Goal: Task Accomplishment & Management: Manage account settings

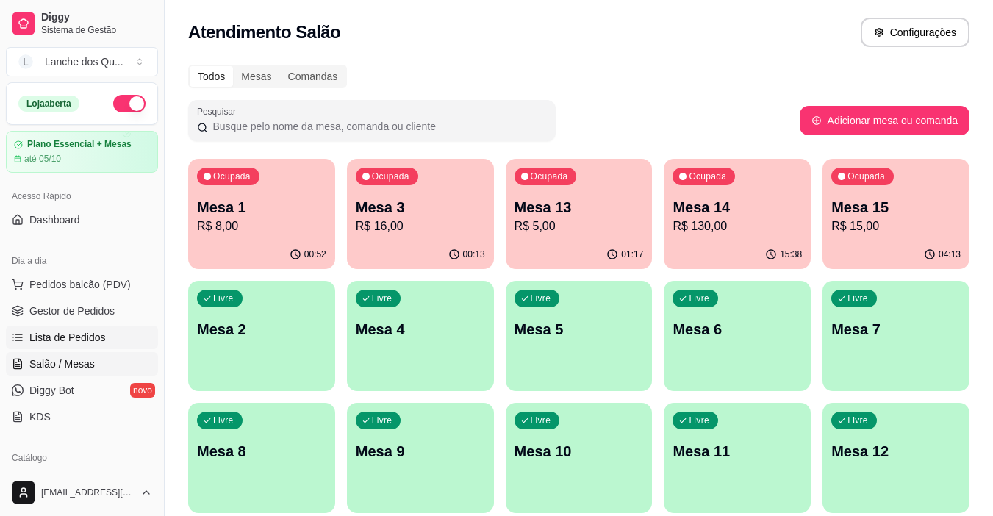
click at [63, 330] on span "Lista de Pedidos" at bounding box center [67, 337] width 76 height 15
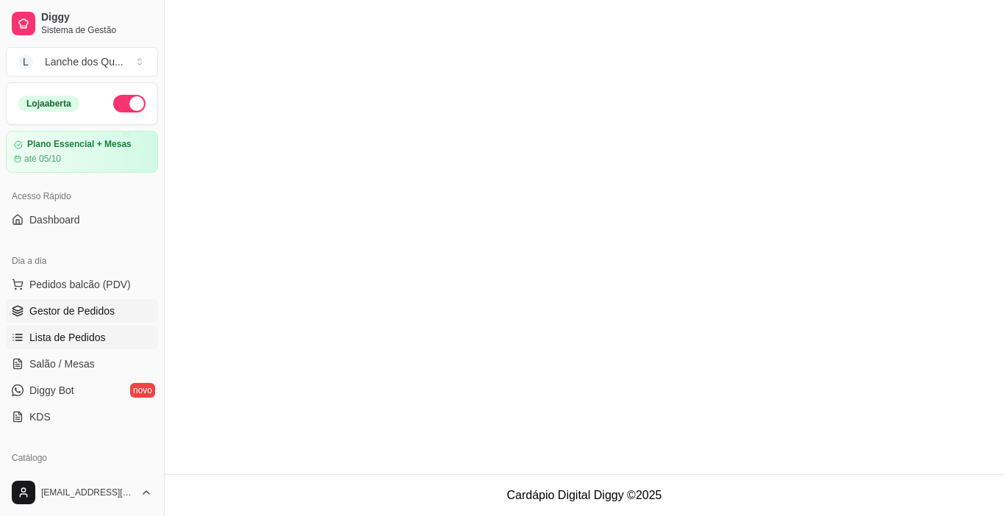
click at [71, 306] on span "Gestor de Pedidos" at bounding box center [71, 311] width 85 height 15
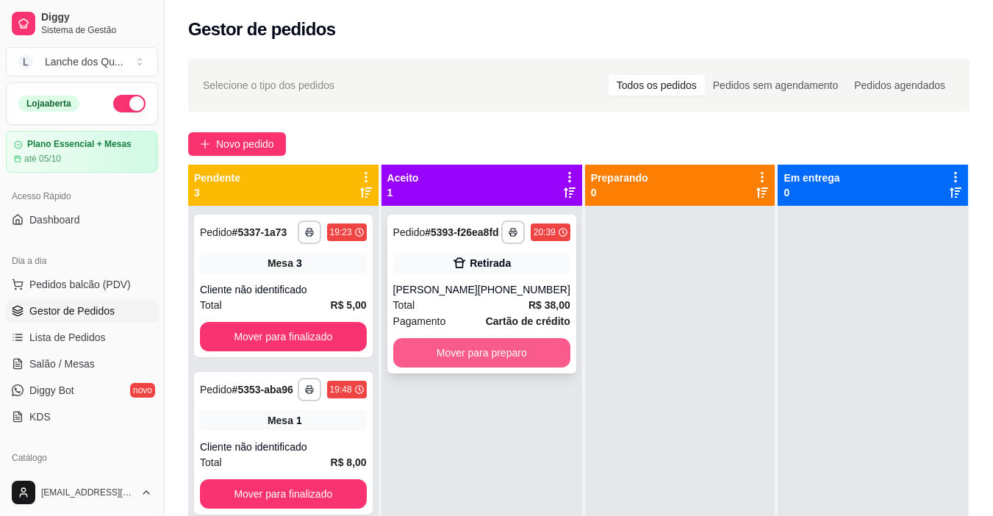
click at [517, 358] on button "Mover para preparo" at bounding box center [481, 352] width 177 height 29
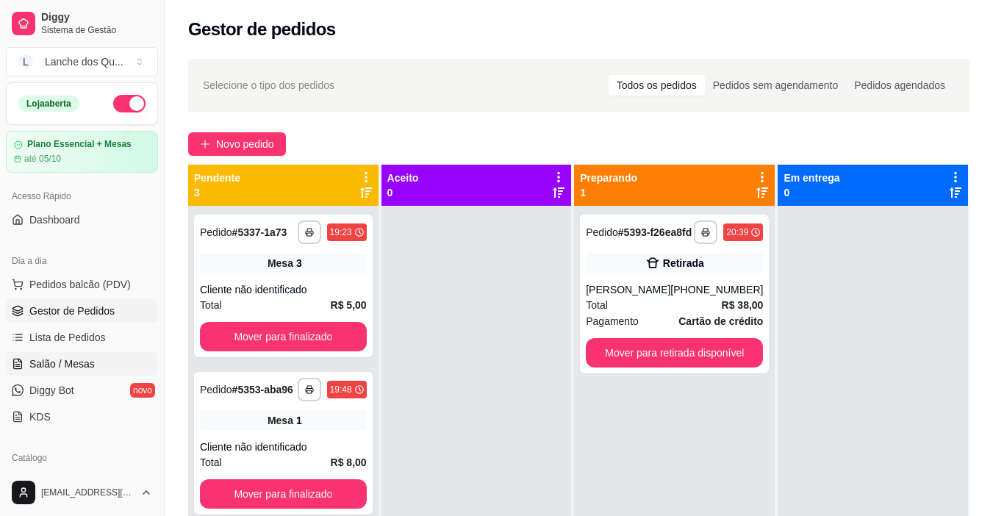
click at [81, 370] on span "Salão / Mesas" at bounding box center [61, 363] width 65 height 15
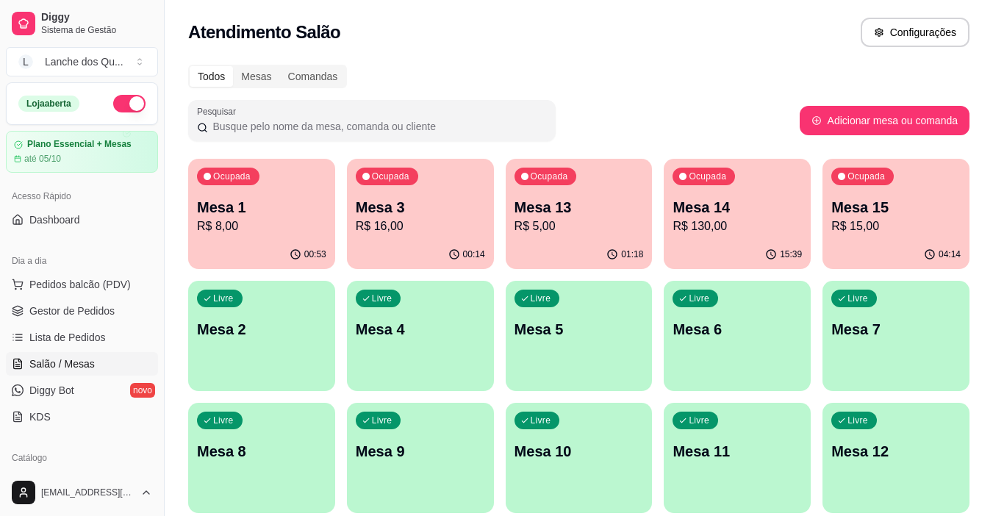
click at [376, 226] on p "R$ 16,00" at bounding box center [420, 227] width 129 height 18
click at [244, 317] on div "Livre Mesa 2" at bounding box center [261, 327] width 147 height 93
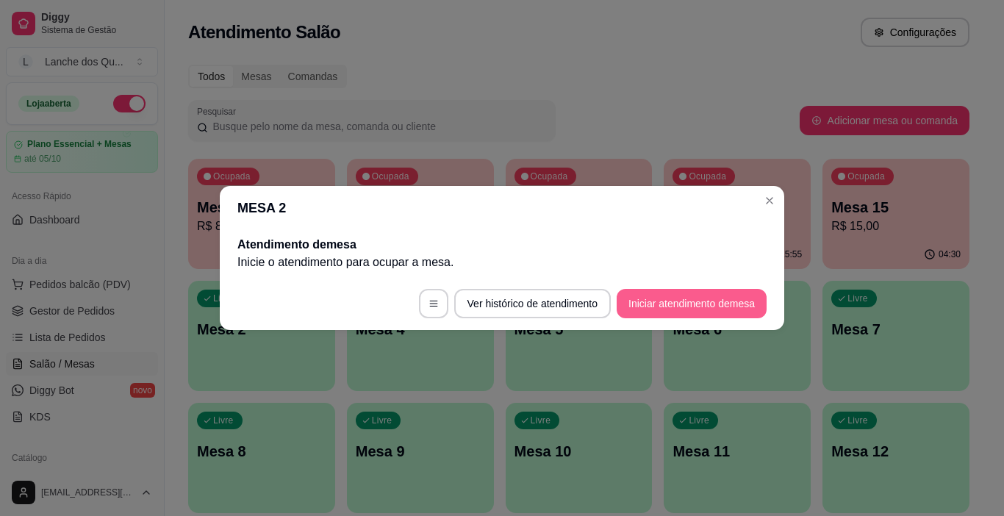
click at [692, 306] on button "Iniciar atendimento de mesa" at bounding box center [692, 303] width 150 height 29
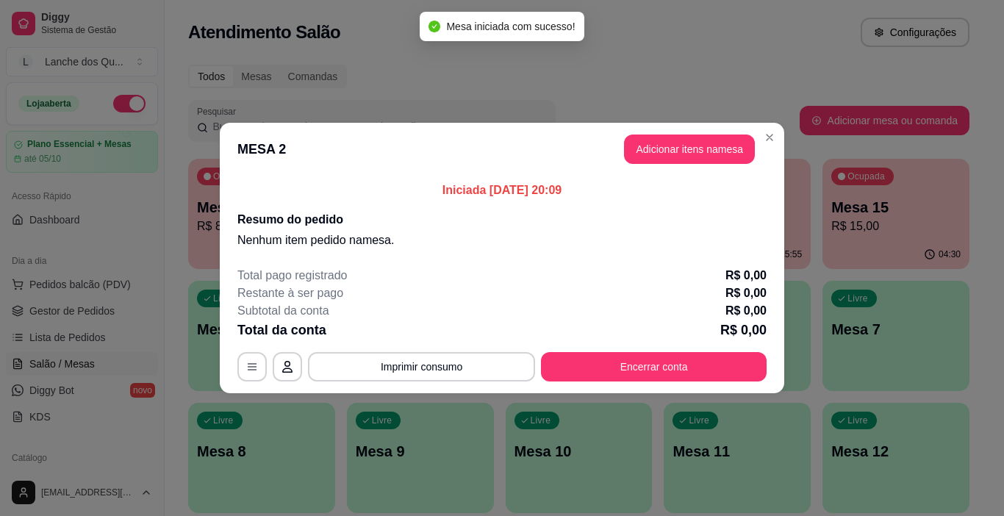
click at [678, 169] on header "MESA 2 Adicionar itens na mesa" at bounding box center [502, 149] width 564 height 53
click at [681, 151] on button "Adicionar itens na mesa" at bounding box center [689, 149] width 126 height 29
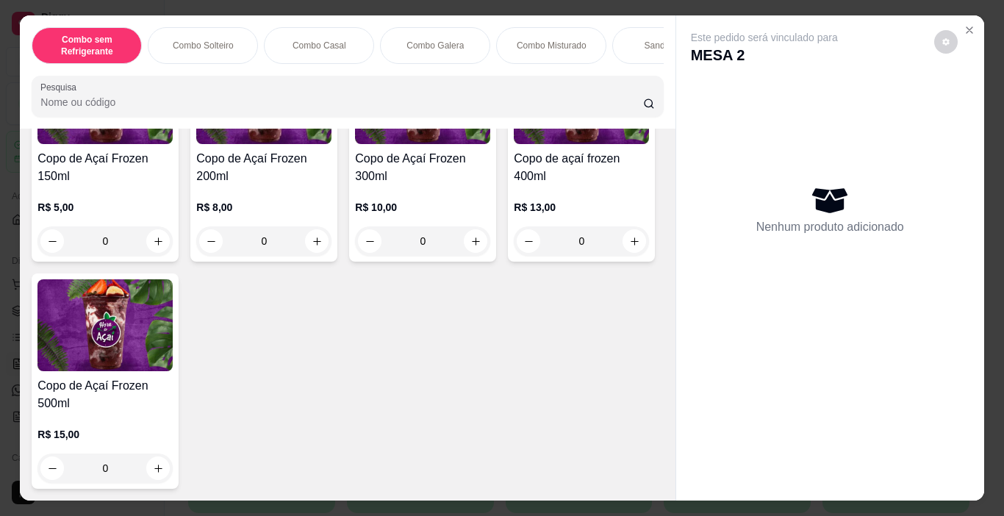
scroll to position [4924, 0]
click at [315, 256] on div "0" at bounding box center [263, 240] width 135 height 29
click at [616, 465] on p "Adicionar R$ 8,00" at bounding box center [644, 463] width 82 height 15
type input "1"
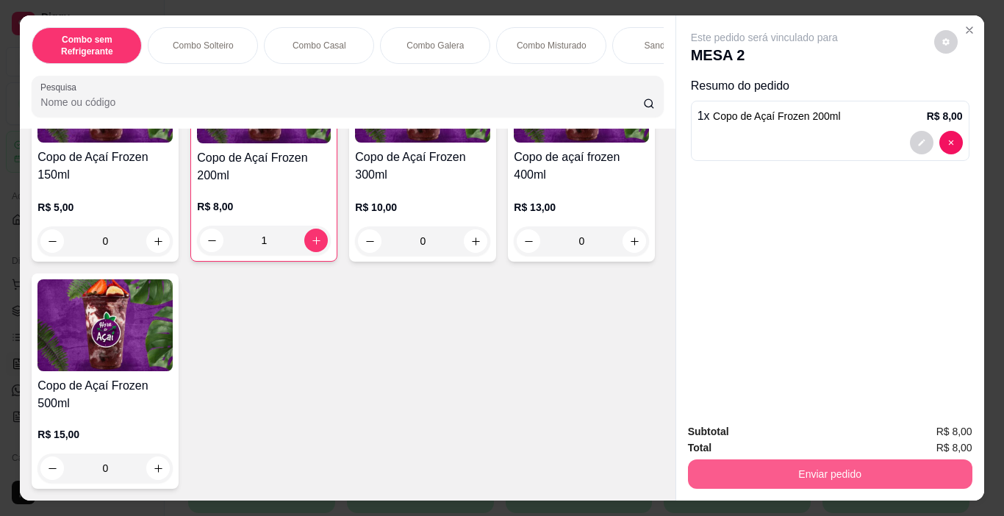
click at [769, 468] on button "Enviar pedido" at bounding box center [830, 473] width 284 height 29
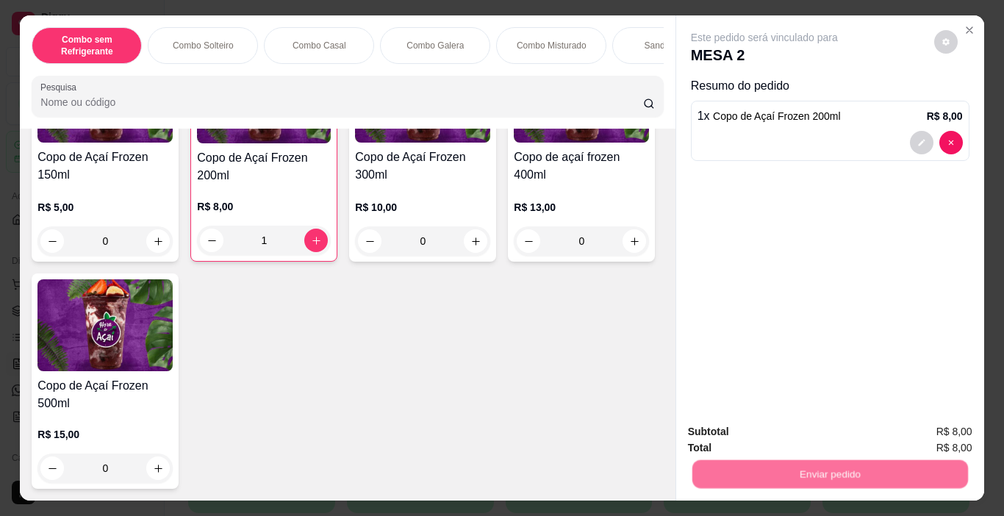
click at [746, 431] on button "Não registrar e enviar pedido" at bounding box center [781, 432] width 153 height 28
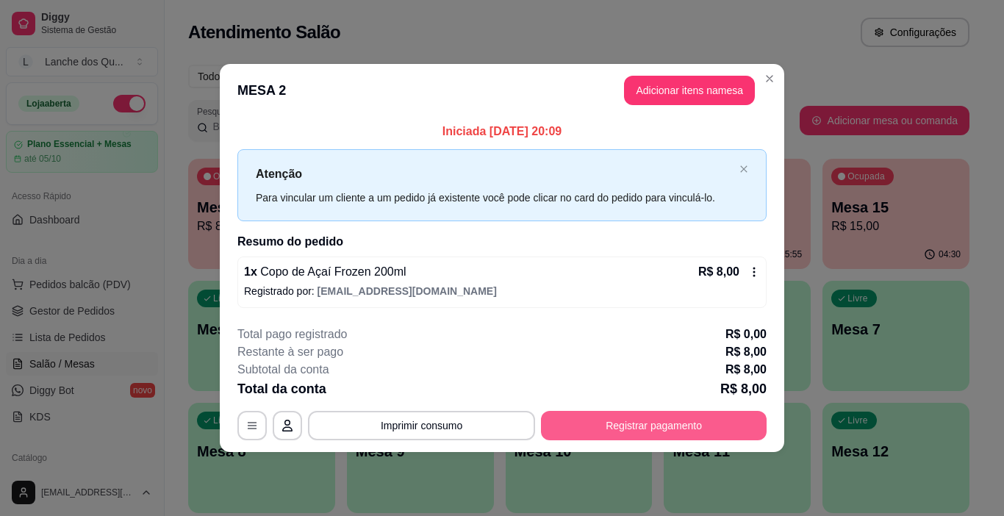
click at [645, 428] on button "Registrar pagamento" at bounding box center [654, 425] width 226 height 29
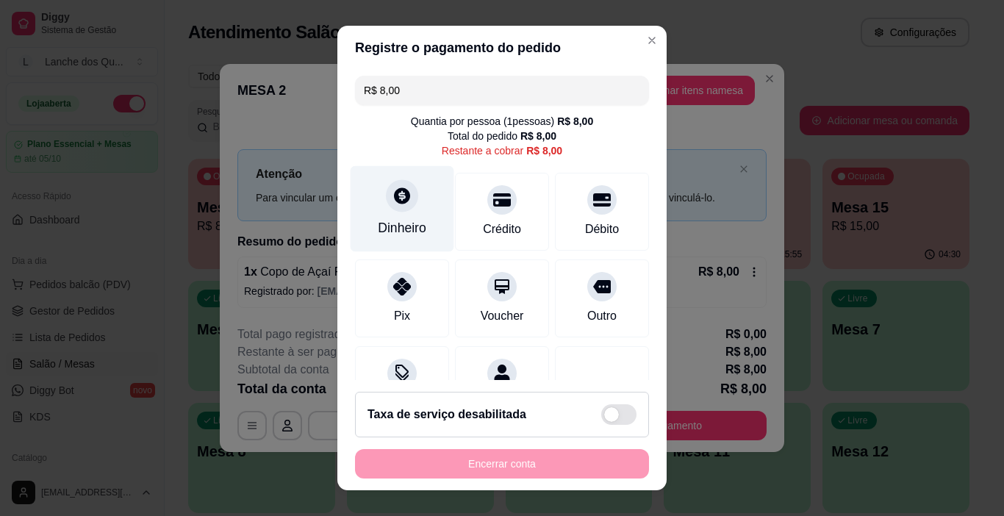
click at [391, 219] on div "Dinheiro" at bounding box center [402, 227] width 49 height 19
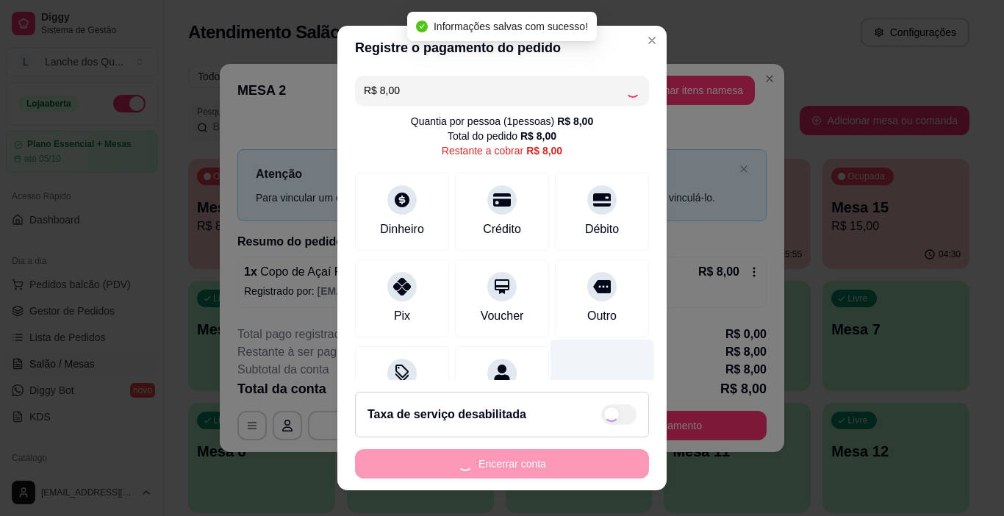
type input "R$ 0,00"
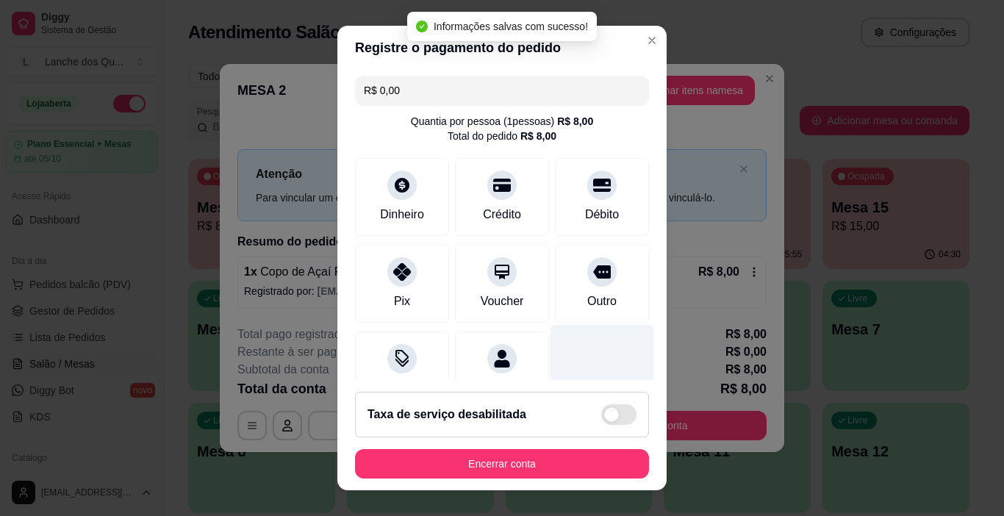
scroll to position [129, 0]
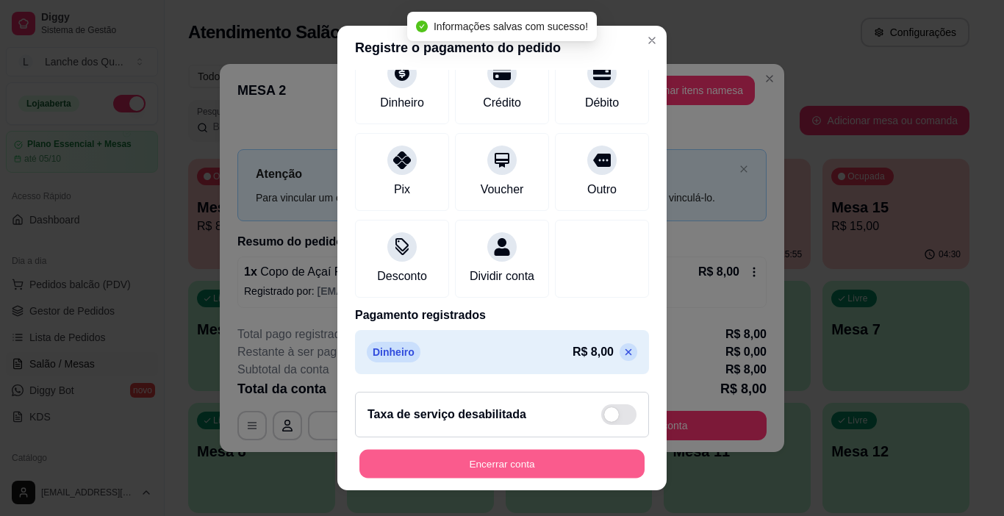
click at [565, 468] on button "Encerrar conta" at bounding box center [501, 464] width 285 height 29
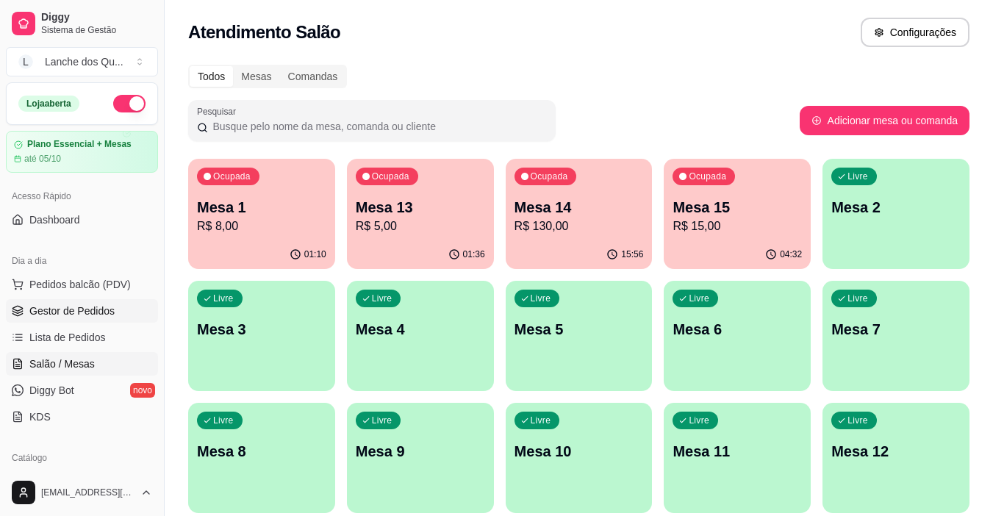
click at [45, 309] on span "Gestor de Pedidos" at bounding box center [71, 311] width 85 height 15
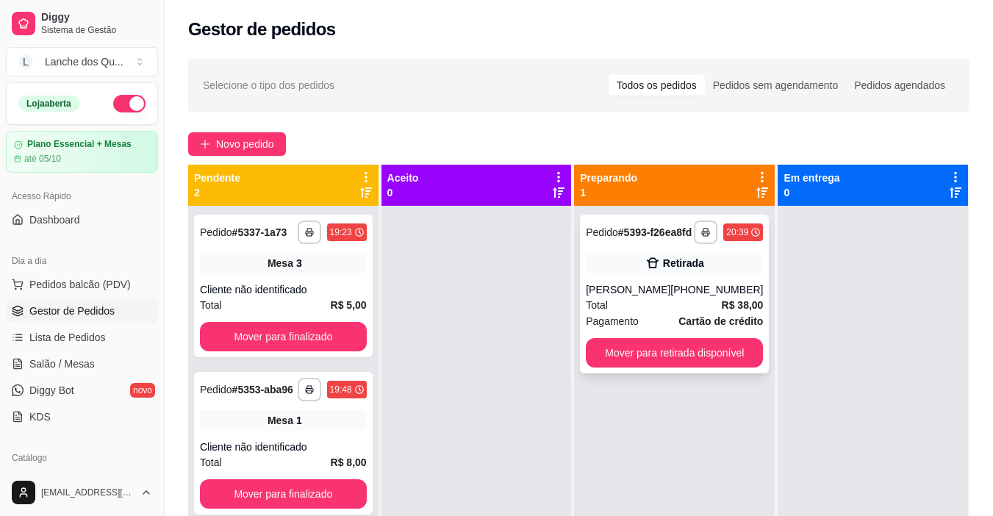
click at [631, 349] on div "**********" at bounding box center [674, 294] width 189 height 159
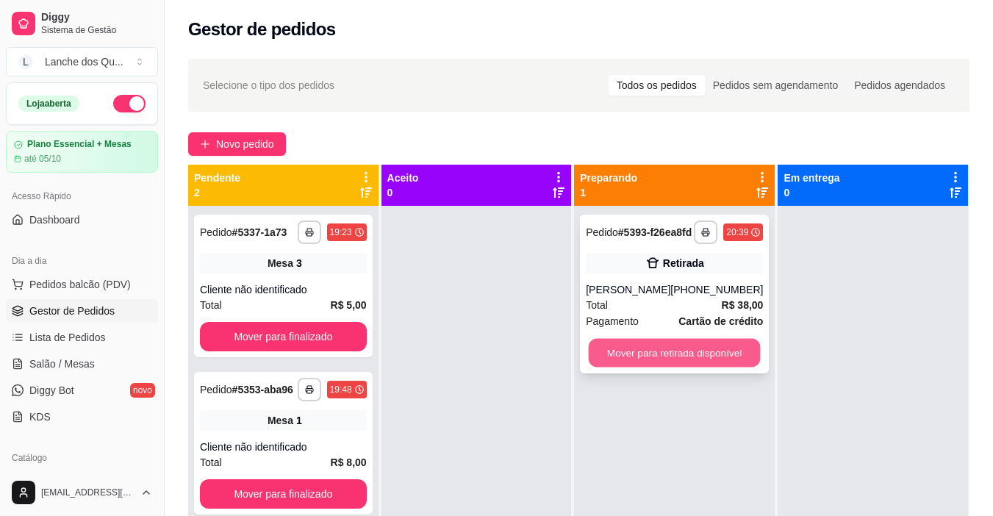
click at [720, 357] on button "Mover para retirada disponível" at bounding box center [675, 353] width 172 height 29
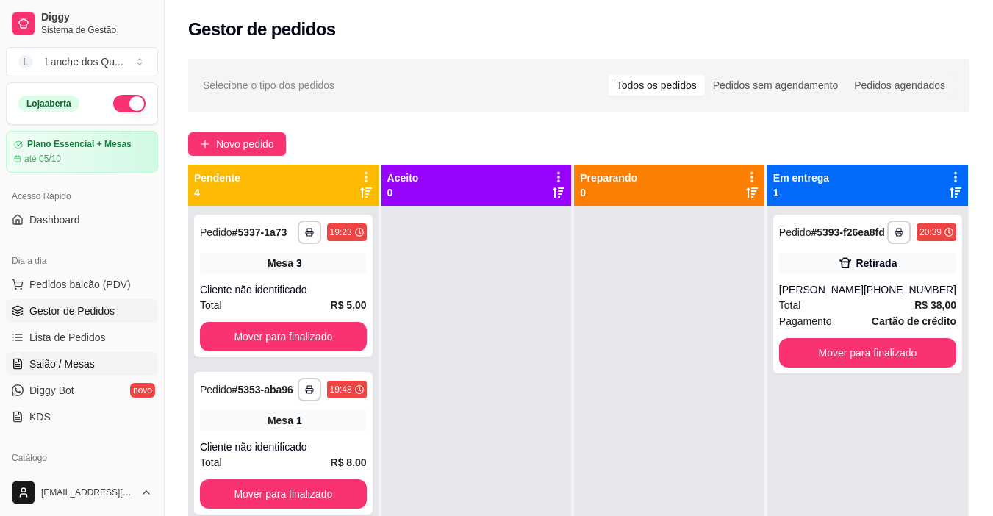
click at [98, 364] on link "Salão / Mesas" at bounding box center [82, 364] width 152 height 24
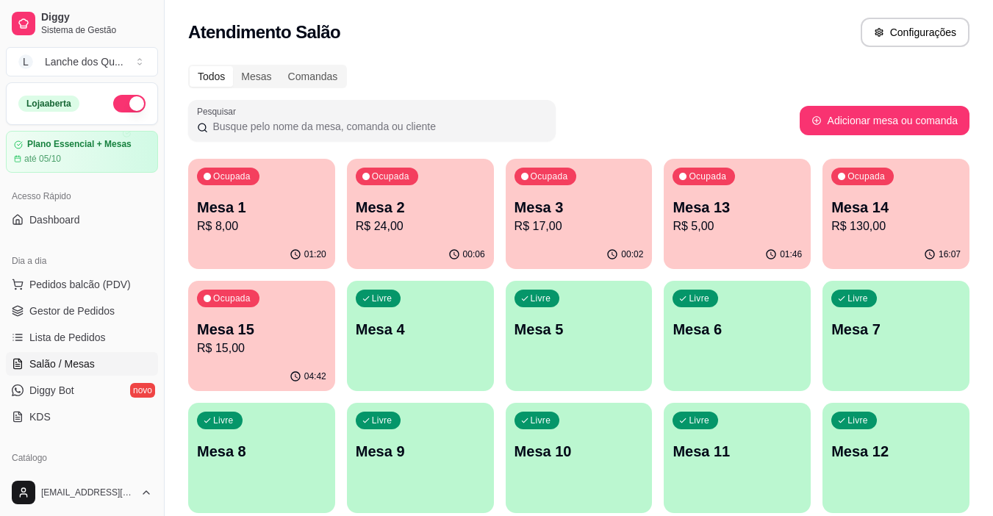
click at [543, 193] on div "Ocupada Mesa 3 R$ 17,00" at bounding box center [579, 200] width 147 height 82
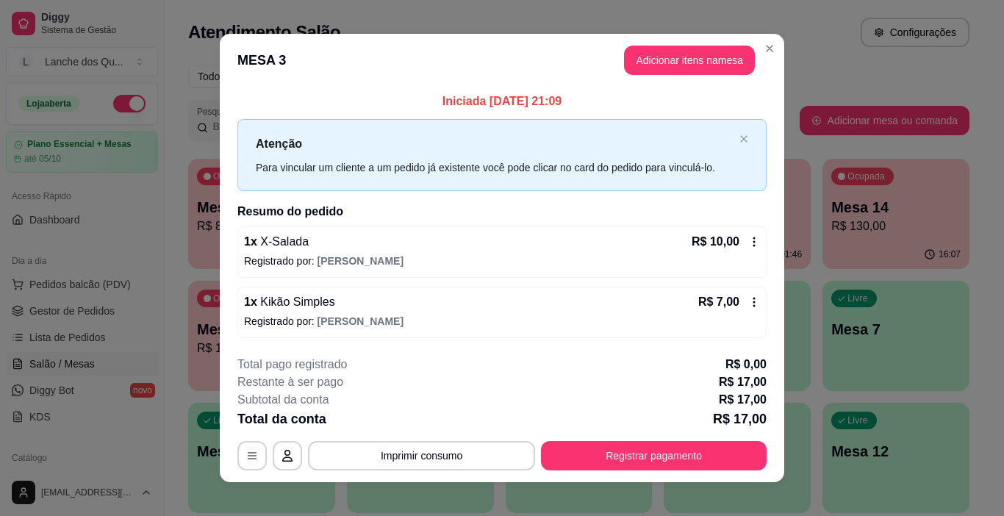
click at [364, 306] on div "1 x Kikão Simples R$ 7,00" at bounding box center [502, 302] width 516 height 18
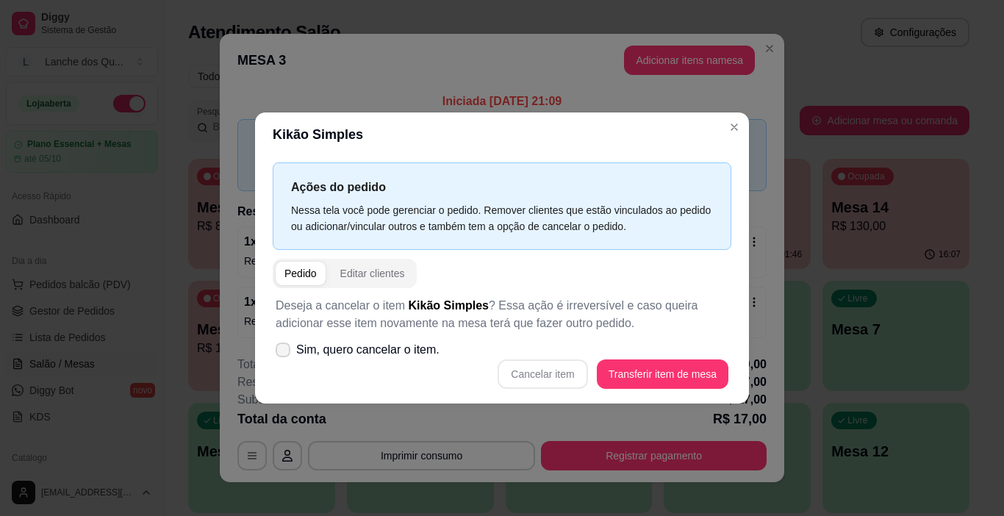
click at [299, 352] on span "Sim, quero cancelar o item." at bounding box center [367, 350] width 143 height 18
click at [284, 353] on input "Sim, quero cancelar o item." at bounding box center [280, 358] width 10 height 10
checkbox input "true"
click at [534, 386] on button "Cancelar item" at bounding box center [543, 373] width 90 height 29
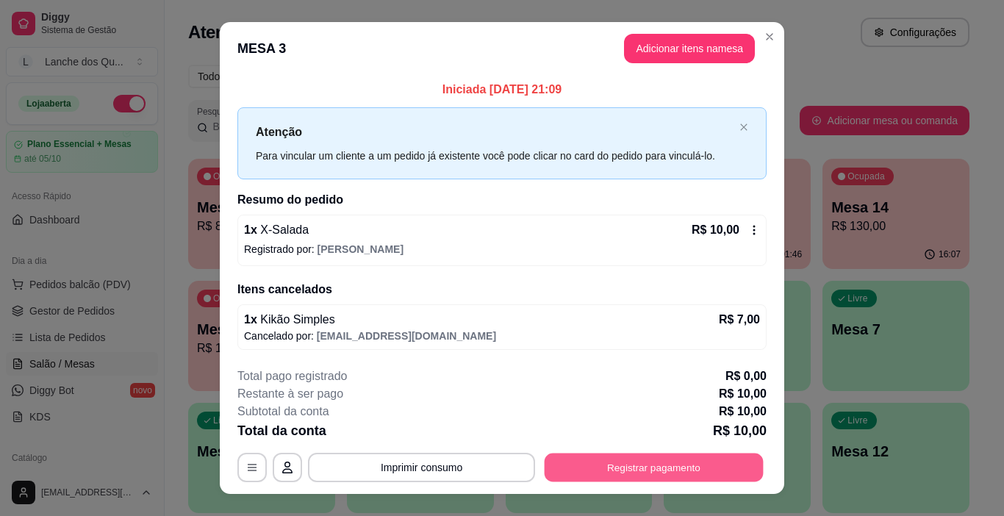
click at [604, 464] on button "Registrar pagamento" at bounding box center [654, 467] width 219 height 29
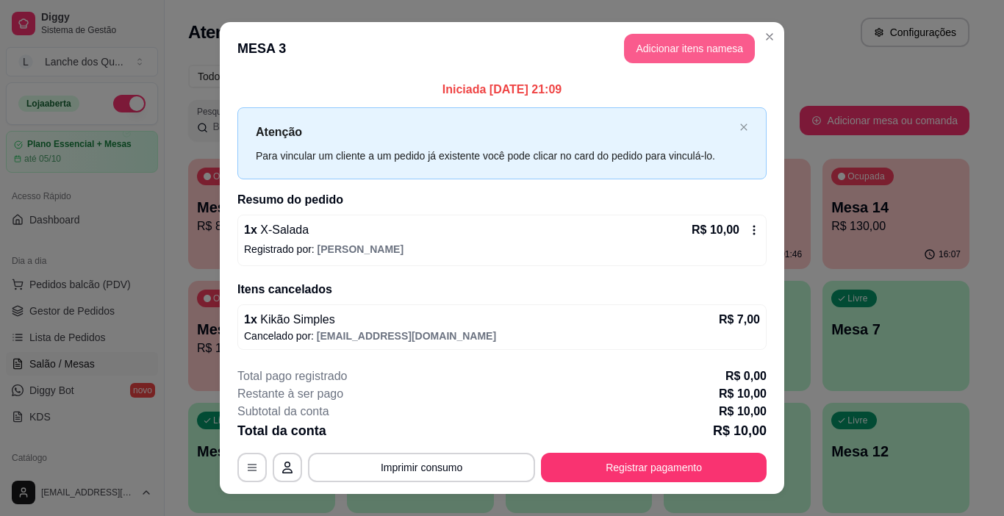
click at [679, 41] on button "Adicionar itens na mesa" at bounding box center [689, 48] width 131 height 29
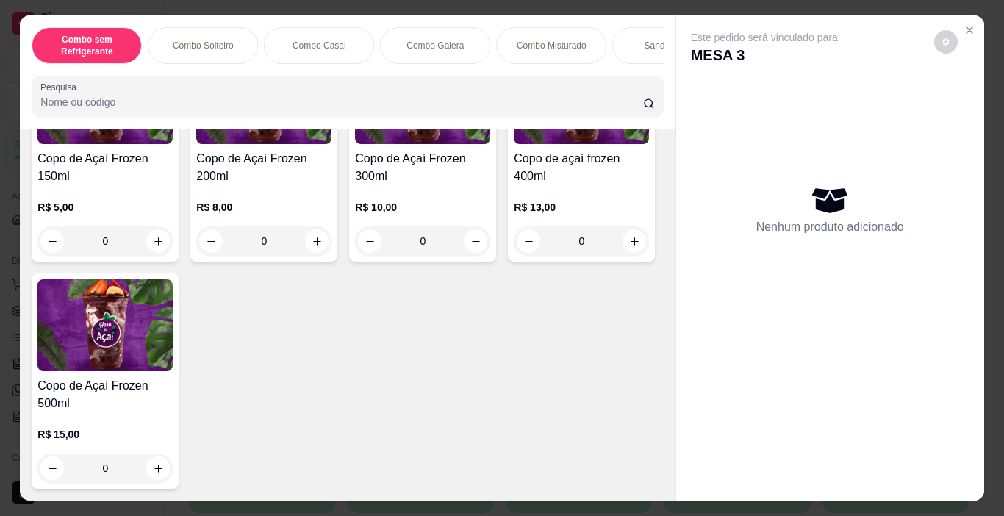
scroll to position [4042, 0]
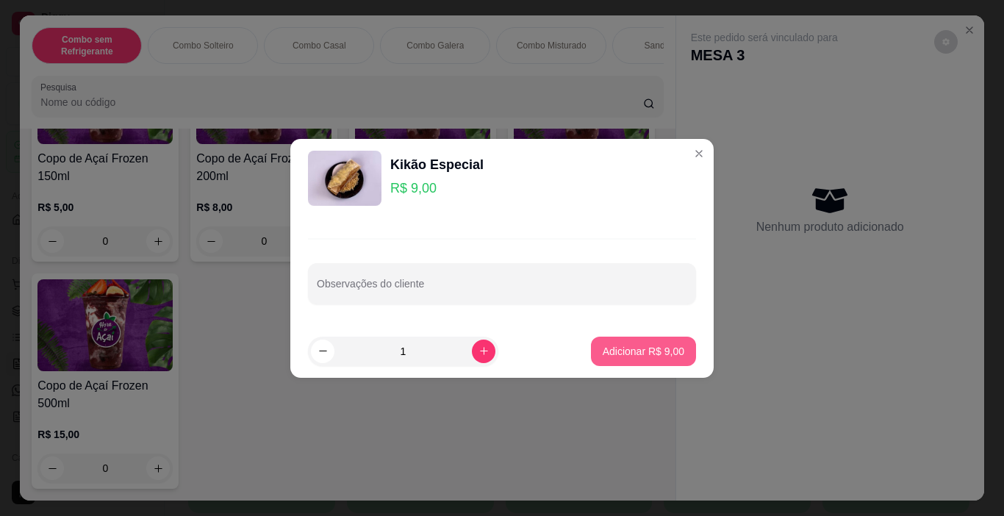
click at [610, 357] on p "Adicionar R$ 9,00" at bounding box center [644, 351] width 82 height 15
type input "1"
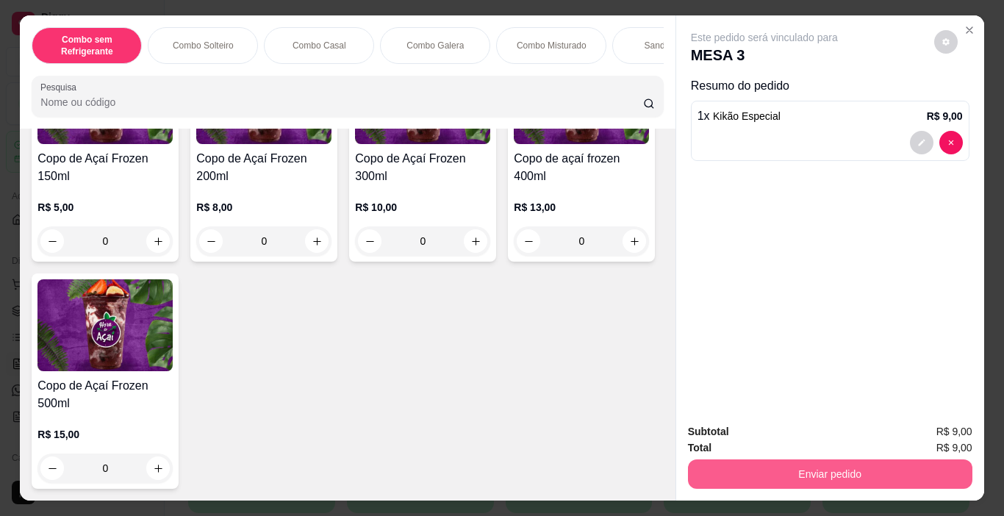
click at [836, 470] on button "Enviar pedido" at bounding box center [830, 473] width 284 height 29
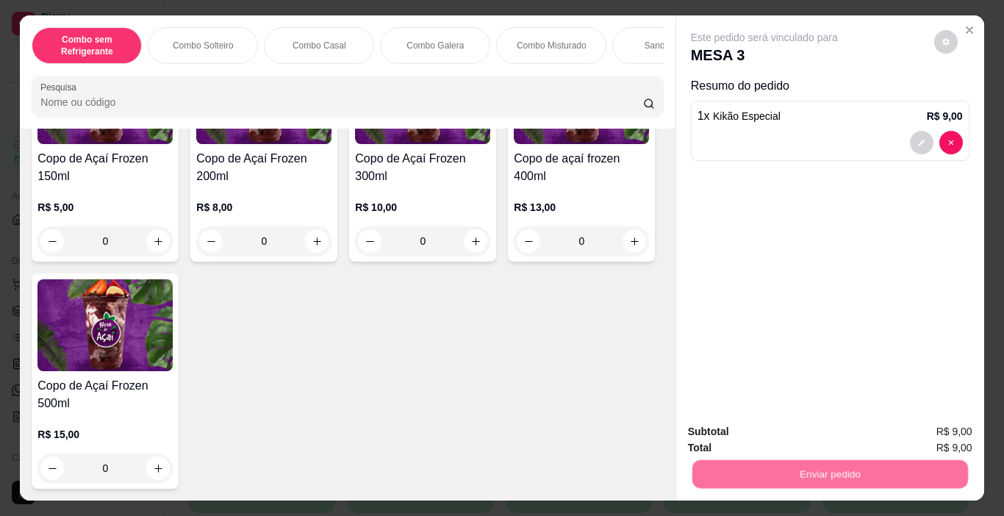
click at [773, 428] on button "Não registrar e enviar pedido" at bounding box center [781, 432] width 153 height 28
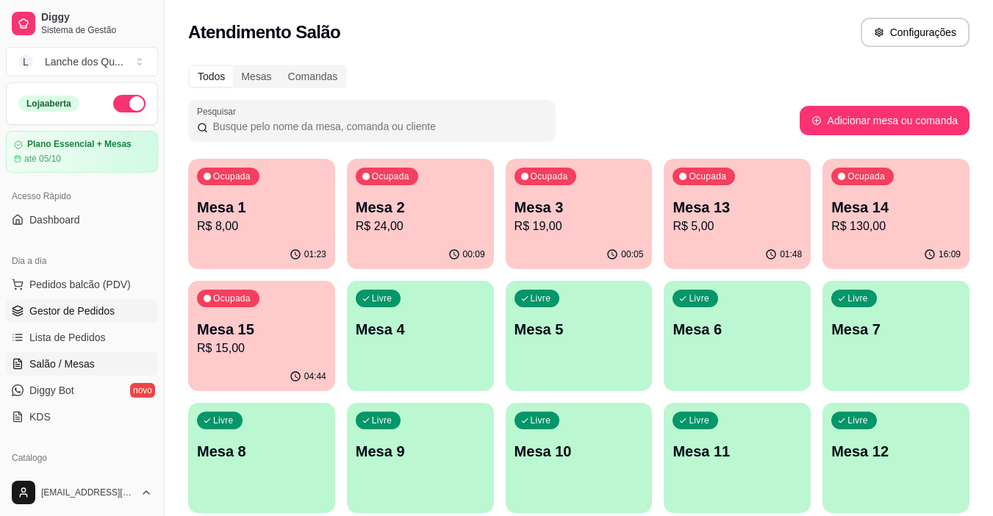
click at [69, 317] on span "Gestor de Pedidos" at bounding box center [71, 311] width 85 height 15
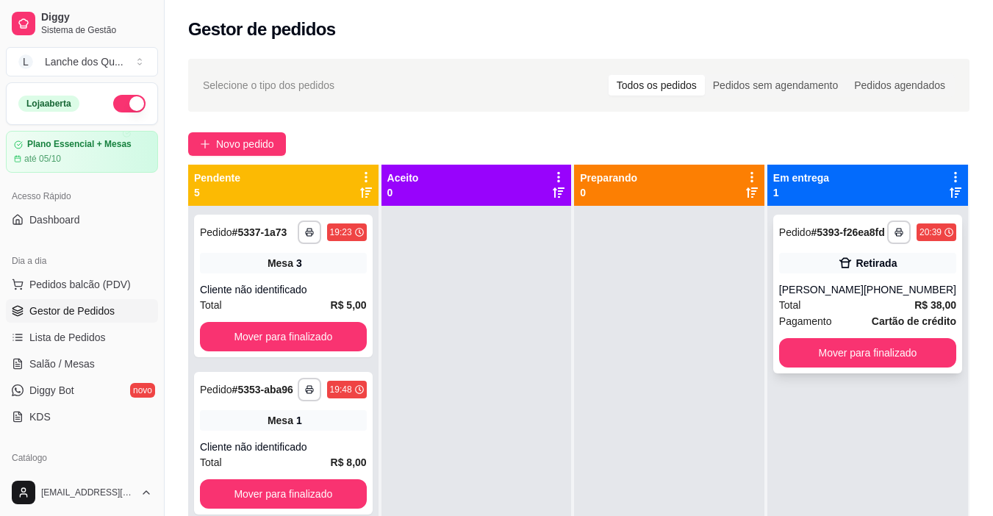
click at [826, 297] on div "[PERSON_NAME]" at bounding box center [821, 289] width 85 height 15
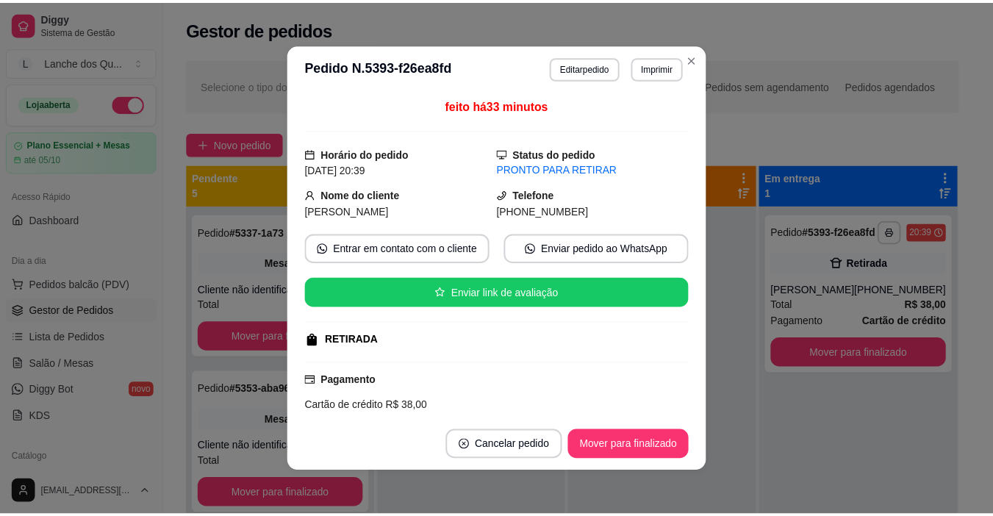
scroll to position [140, 0]
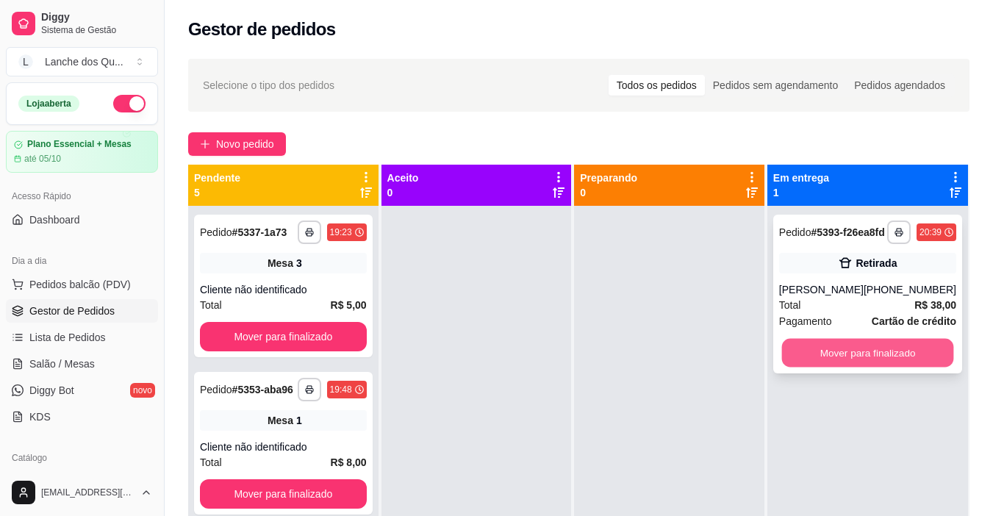
click at [841, 360] on button "Mover para finalizado" at bounding box center [867, 353] width 172 height 29
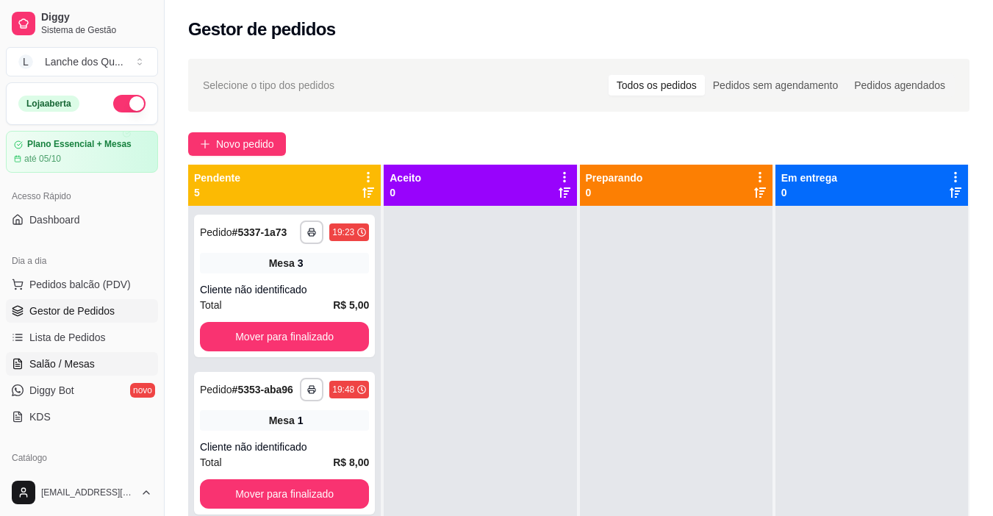
click at [107, 363] on link "Salão / Mesas" at bounding box center [82, 364] width 152 height 24
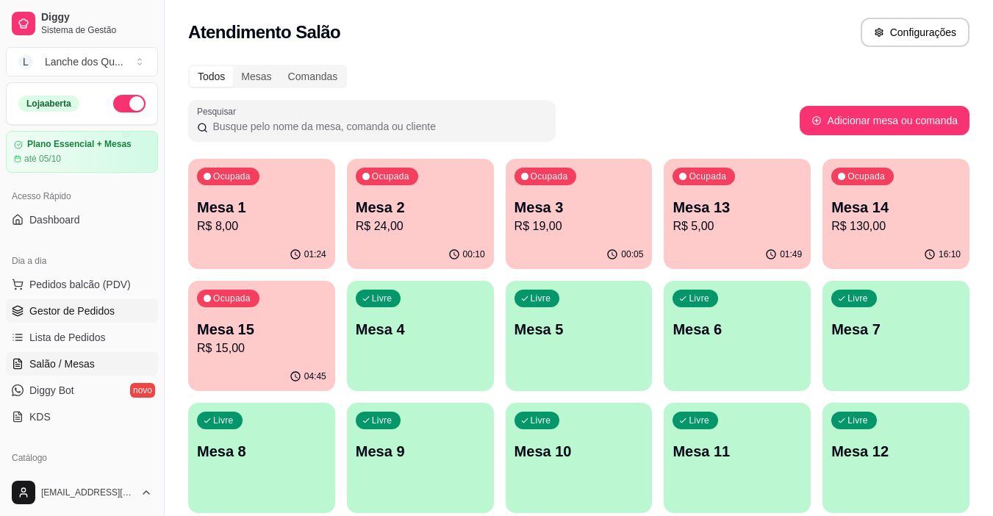
click at [71, 308] on span "Gestor de Pedidos" at bounding box center [71, 311] width 85 height 15
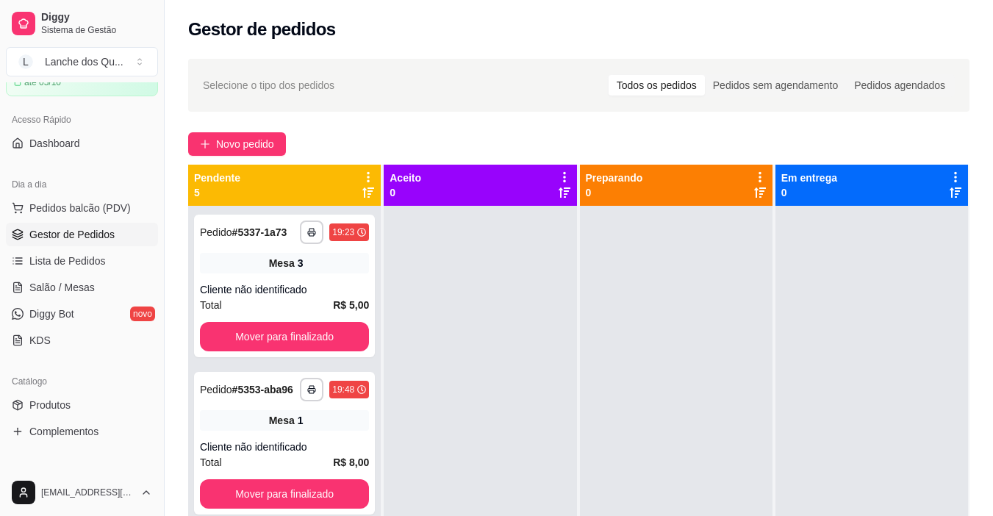
scroll to position [147, 0]
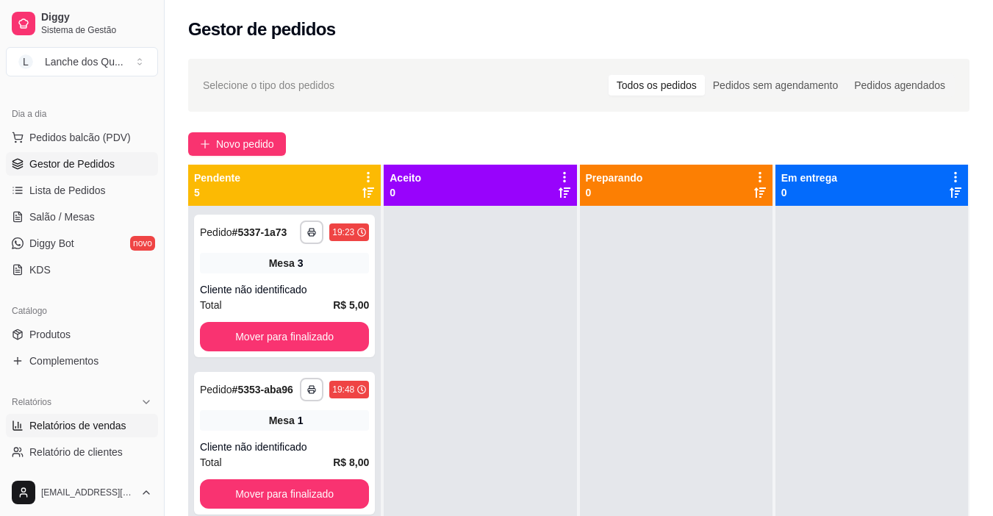
click at [75, 428] on span "Relatórios de vendas" at bounding box center [77, 425] width 97 height 15
select select "ALL"
select select "0"
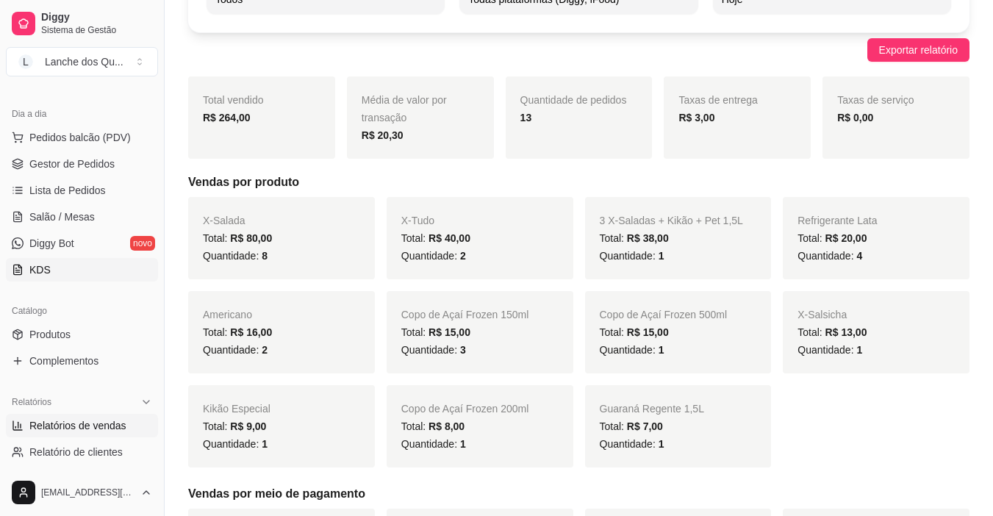
scroll to position [147, 0]
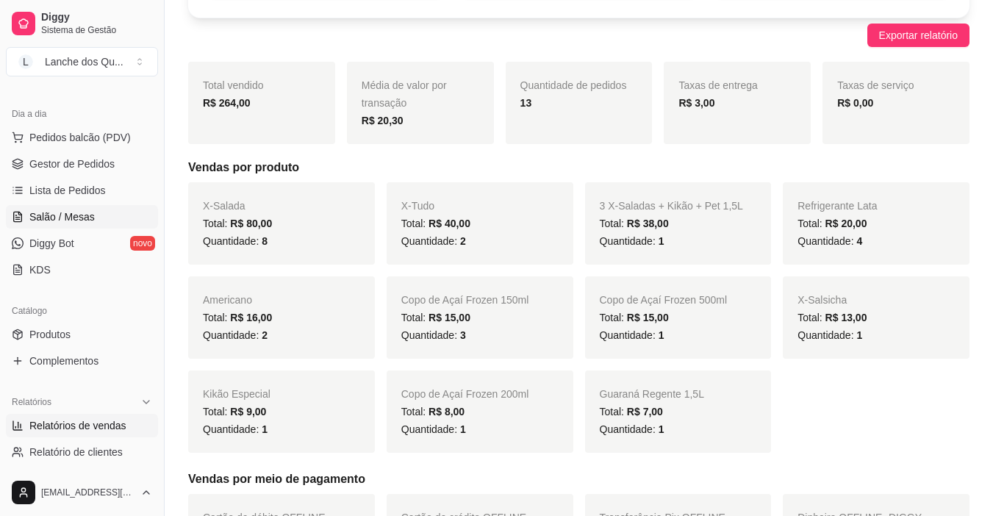
click at [47, 210] on span "Salão / Mesas" at bounding box center [61, 216] width 65 height 15
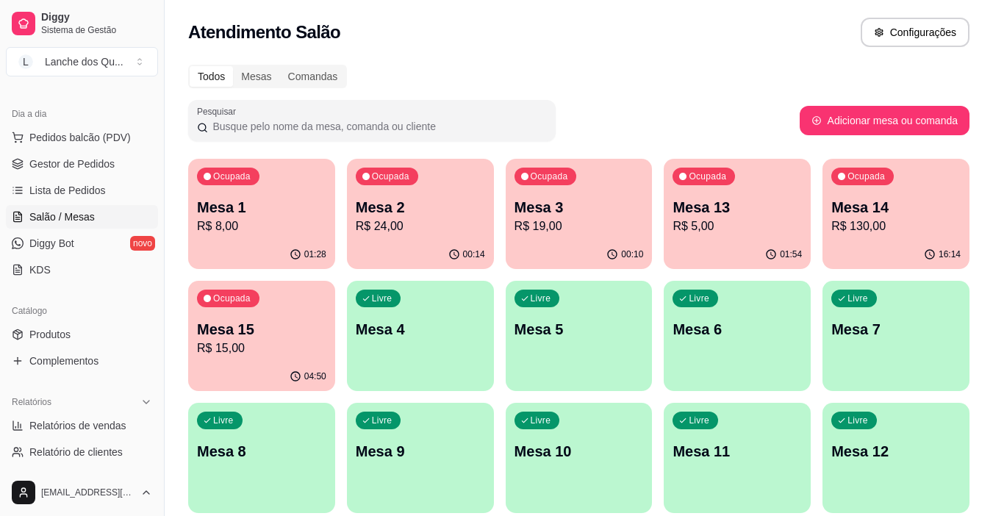
click at [256, 202] on p "Mesa 1" at bounding box center [261, 207] width 129 height 21
click at [378, 231] on p "R$ 24,00" at bounding box center [420, 227] width 129 height 18
click at [570, 224] on p "R$ 19,00" at bounding box center [578, 227] width 129 height 18
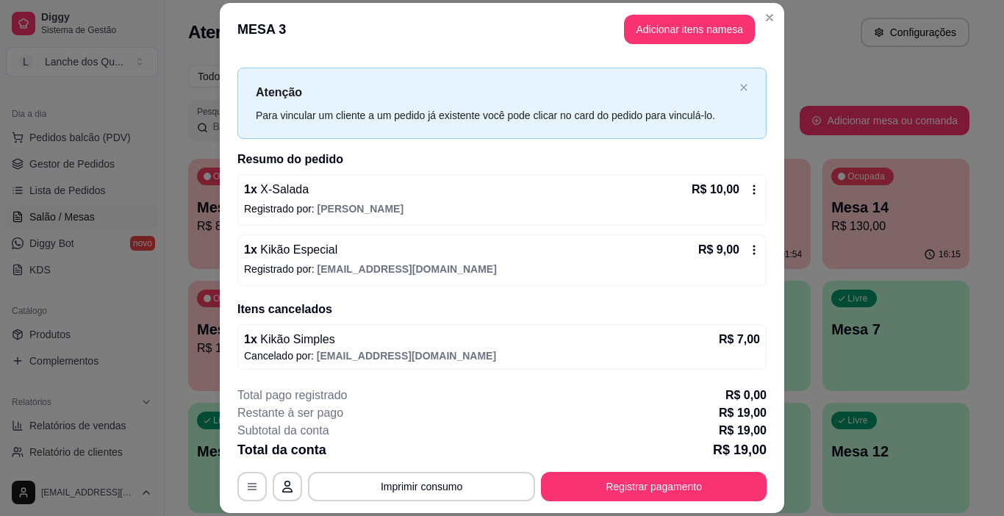
scroll to position [44, 0]
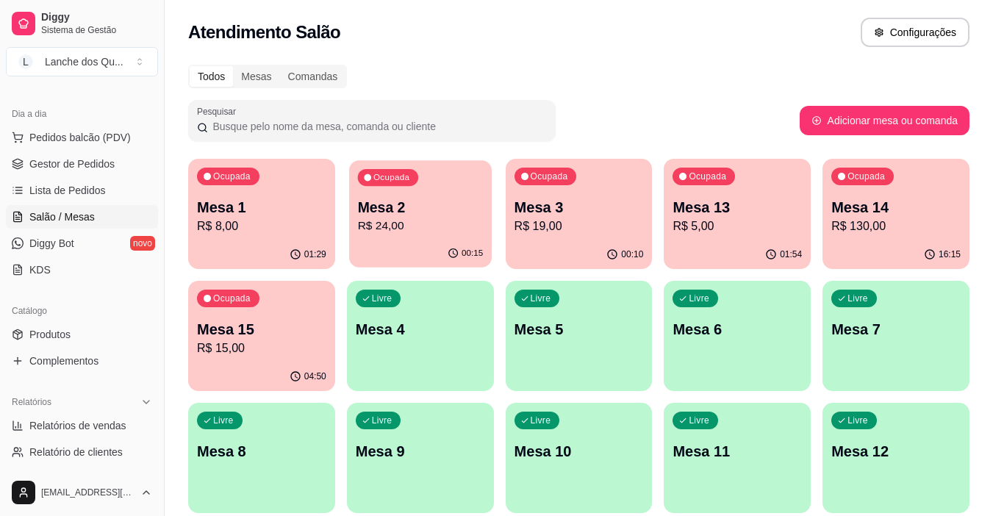
click at [390, 199] on p "Mesa 2" at bounding box center [420, 208] width 126 height 20
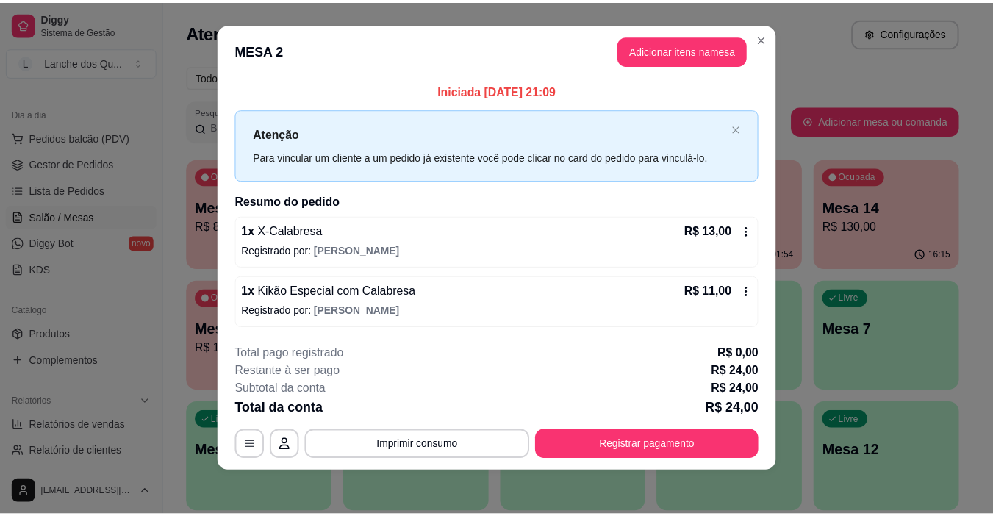
scroll to position [12, 0]
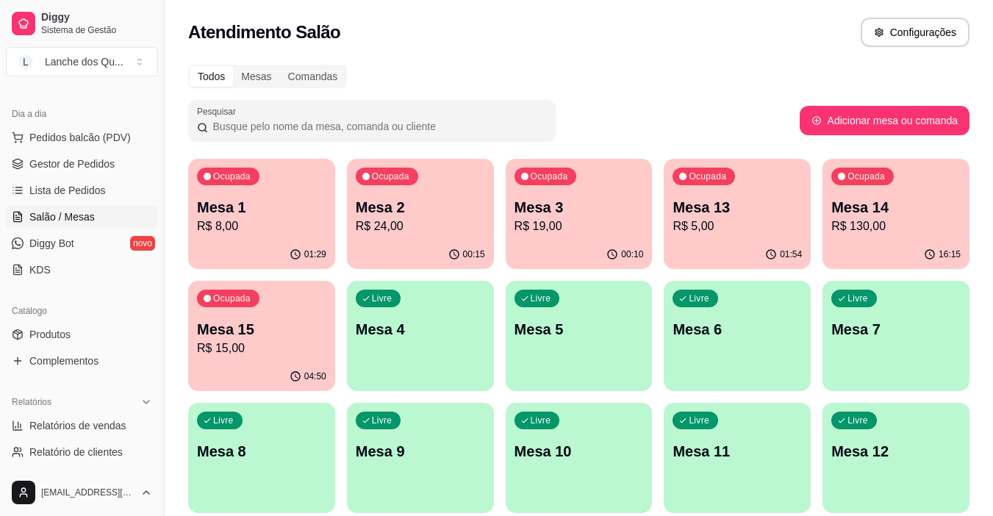
click at [579, 211] on p "Mesa 3" at bounding box center [578, 207] width 129 height 21
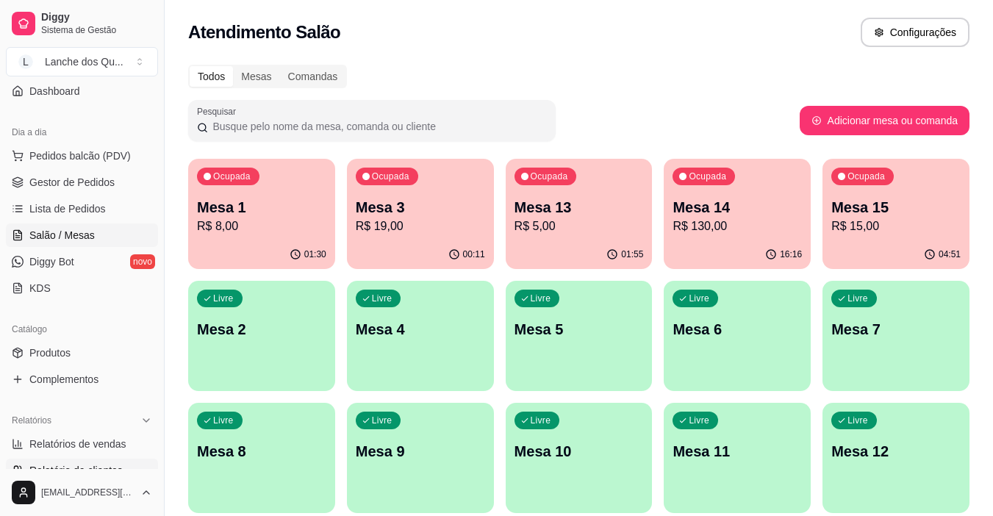
scroll to position [220, 0]
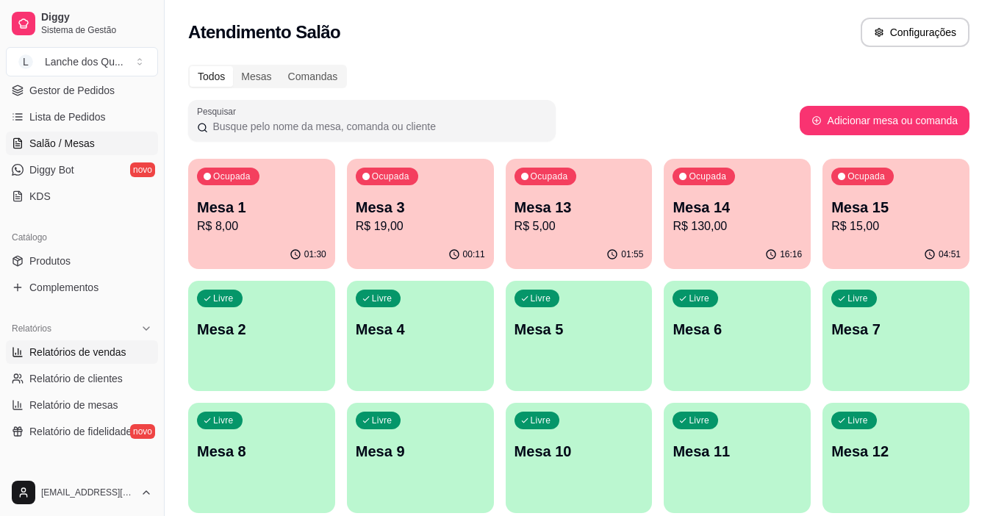
click at [85, 345] on span "Relatórios de vendas" at bounding box center [77, 352] width 97 height 15
select select "ALL"
select select "0"
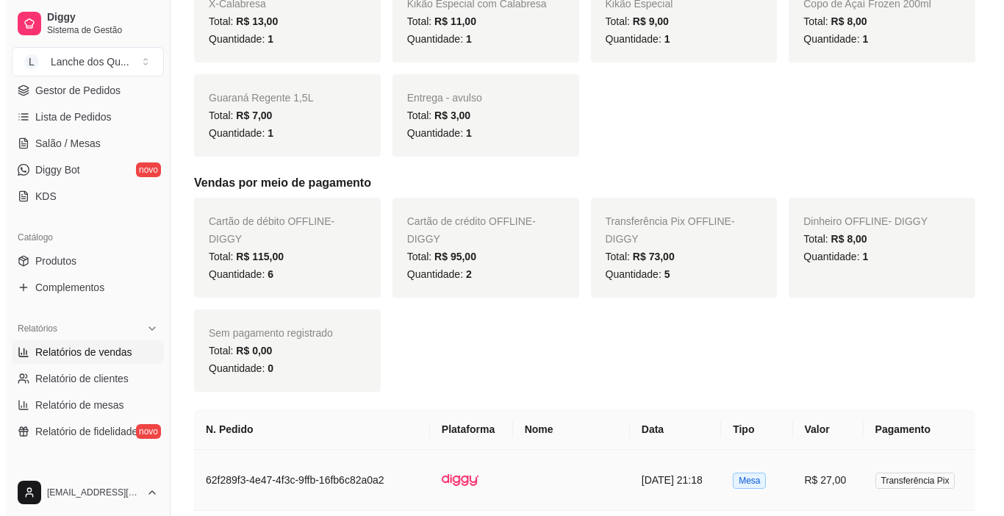
scroll to position [661, 0]
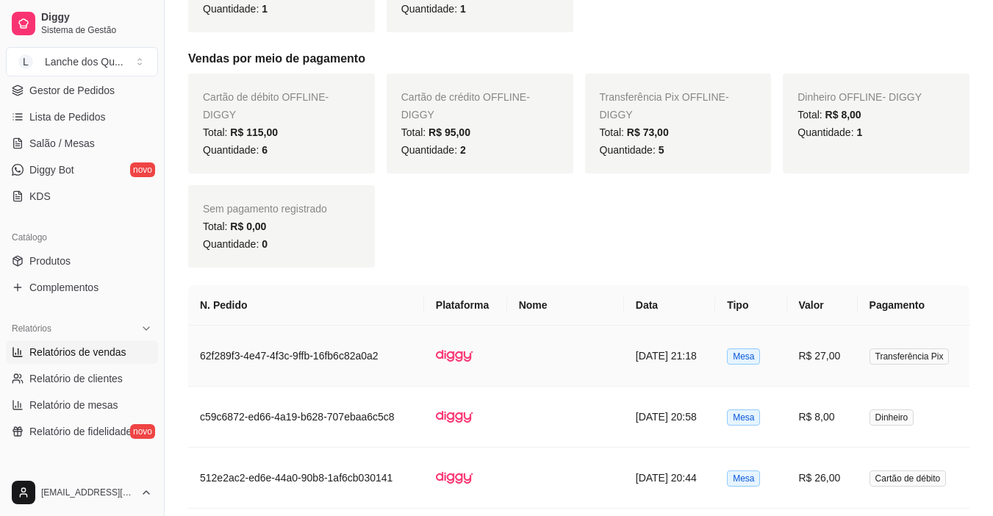
click at [825, 362] on td "R$ 27,00" at bounding box center [822, 356] width 71 height 61
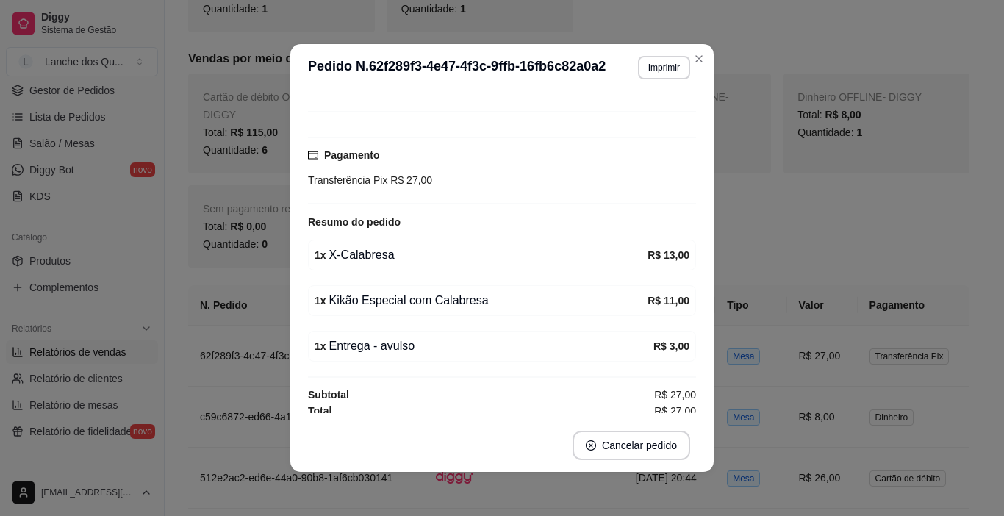
scroll to position [110, 0]
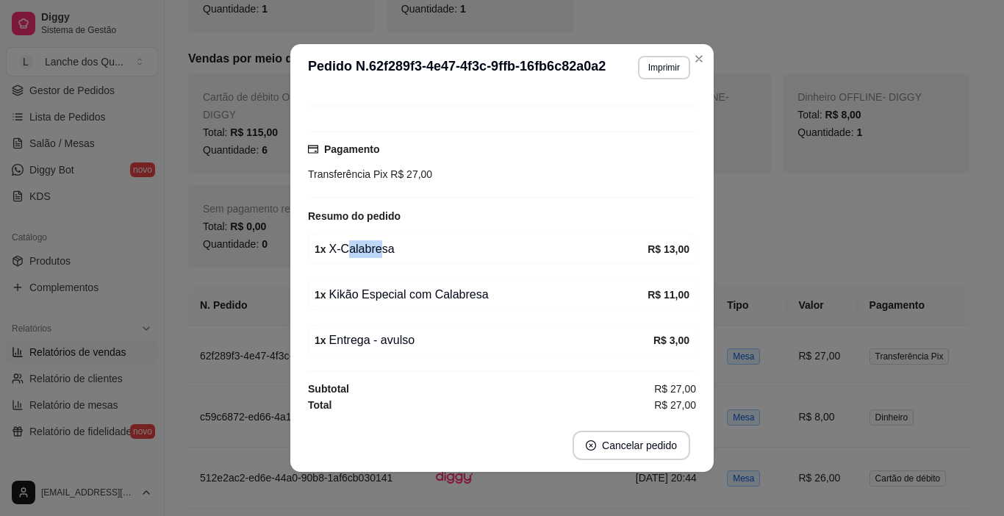
drag, startPoint x: 340, startPoint y: 245, endPoint x: 392, endPoint y: 245, distance: 52.2
click at [390, 245] on div "1 x X-Calabresa" at bounding box center [481, 249] width 333 height 18
click at [401, 245] on div "1 x X-Calabresa" at bounding box center [481, 249] width 333 height 18
drag, startPoint x: 384, startPoint y: 244, endPoint x: 452, endPoint y: 245, distance: 68.4
click at [415, 243] on div "1 x X-Calabresa" at bounding box center [481, 249] width 333 height 18
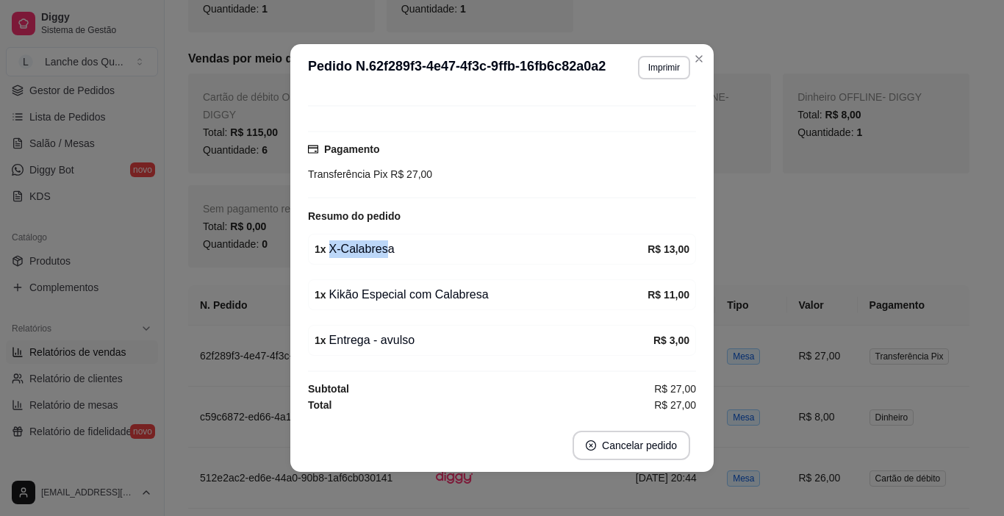
click at [452, 245] on div "1 x X-Calabresa" at bounding box center [481, 249] width 333 height 18
drag, startPoint x: 349, startPoint y: 299, endPoint x: 508, endPoint y: 305, distance: 158.9
click at [467, 302] on div "1 x Kikão Especial com Calabresa" at bounding box center [481, 295] width 333 height 18
click at [519, 307] on div "1 x Kikão Especial com Calabresa R$ 11,00" at bounding box center [502, 294] width 388 height 31
drag, startPoint x: 383, startPoint y: 290, endPoint x: 473, endPoint y: 285, distance: 89.8
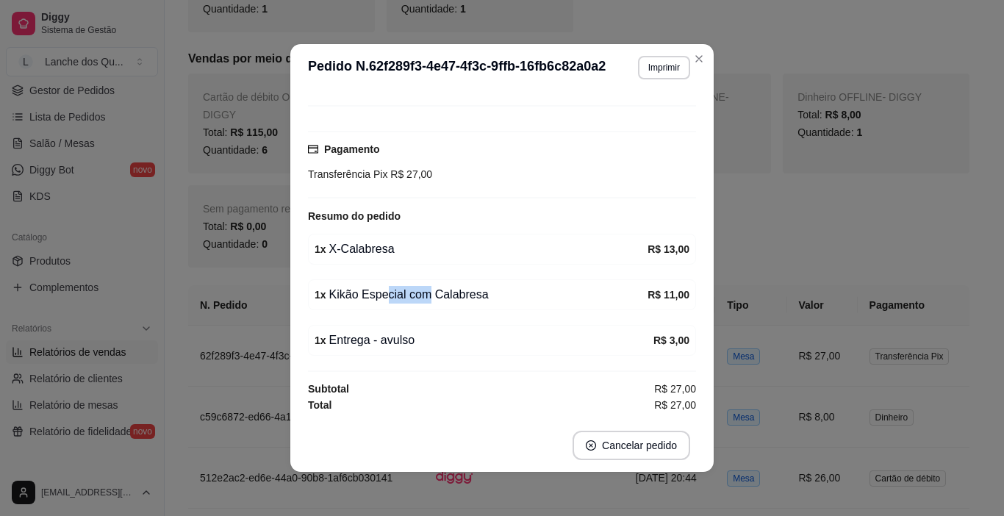
click at [454, 287] on div "1 x Kikão Especial com Calabresa" at bounding box center [481, 295] width 333 height 18
click at [474, 285] on div "1 x Kikão Especial com Calabresa R$ 11,00" at bounding box center [502, 294] width 388 height 31
drag, startPoint x: 341, startPoint y: 252, endPoint x: 418, endPoint y: 249, distance: 77.2
click at [370, 251] on div "1 x X-Calabresa" at bounding box center [481, 249] width 333 height 18
click at [418, 249] on div "1 x X-Calabresa" at bounding box center [481, 249] width 333 height 18
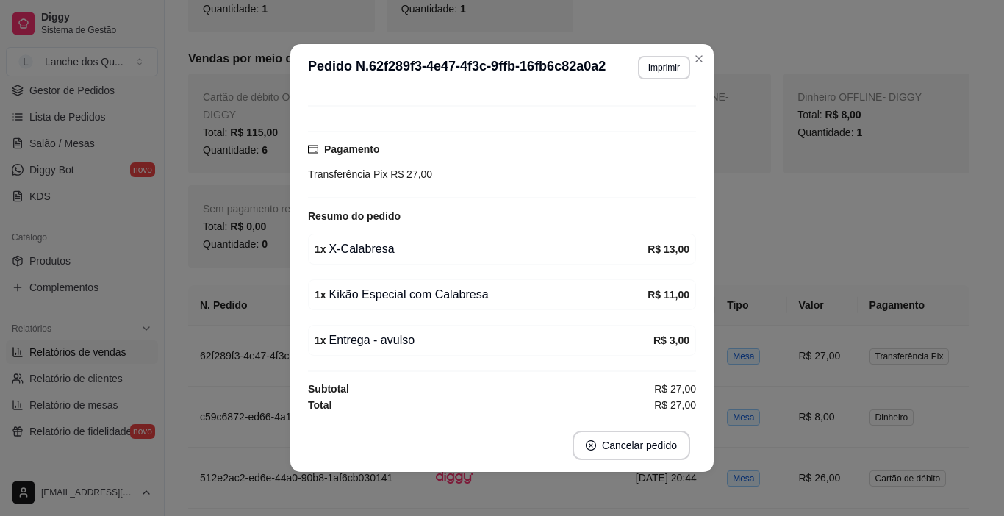
drag, startPoint x: 376, startPoint y: 248, endPoint x: 437, endPoint y: 251, distance: 61.1
click at [400, 248] on div "1 x X-Calabresa" at bounding box center [481, 249] width 333 height 18
click at [437, 251] on div "1 x X-Calabresa" at bounding box center [481, 249] width 333 height 18
drag, startPoint x: 352, startPoint y: 304, endPoint x: 438, endPoint y: 297, distance: 86.2
click at [431, 297] on div "1 x Kikão Especial com Calabresa R$ 11,00" at bounding box center [502, 294] width 388 height 31
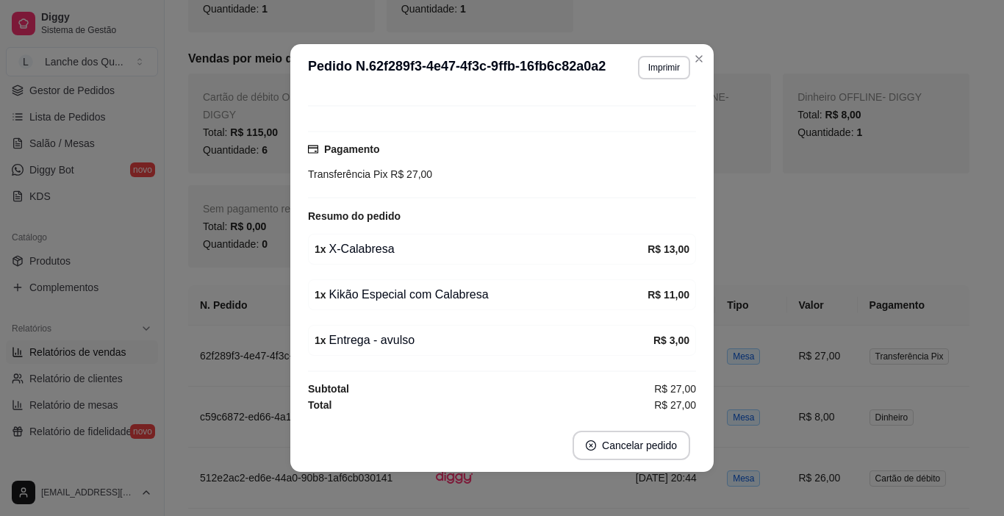
click at [439, 297] on div "1 x Kikão Especial com Calabresa" at bounding box center [481, 295] width 333 height 18
drag, startPoint x: 439, startPoint y: 297, endPoint x: 513, endPoint y: 293, distance: 73.6
click at [498, 295] on div "1 x Kikão Especial com Calabresa" at bounding box center [481, 295] width 333 height 18
click at [513, 293] on div "1 x Kikão Especial com Calabresa" at bounding box center [481, 295] width 333 height 18
drag, startPoint x: 379, startPoint y: 298, endPoint x: 473, endPoint y: 293, distance: 94.2
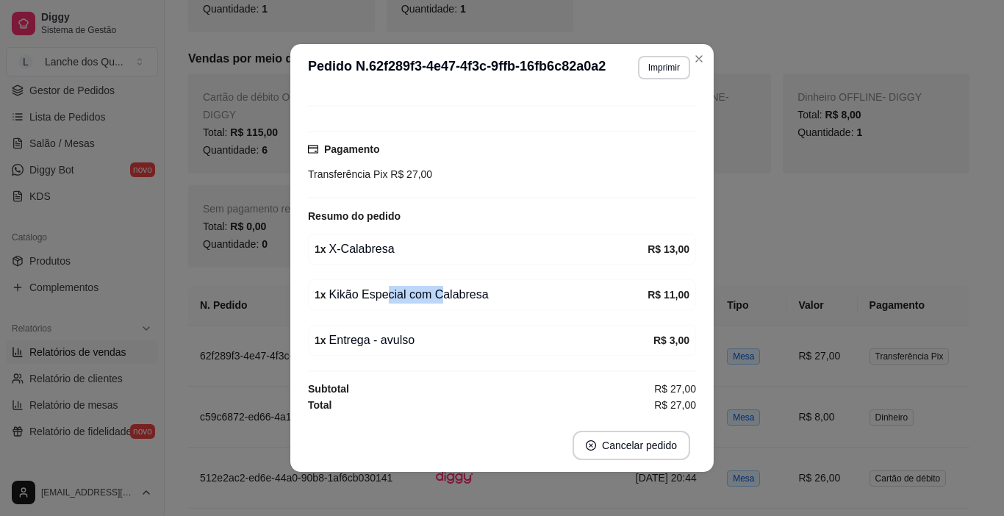
click at [470, 293] on div "1 x Kikão Especial com Calabresa" at bounding box center [481, 295] width 333 height 18
click at [474, 293] on div "1 x Kikão Especial com Calabresa" at bounding box center [481, 295] width 333 height 18
drag, startPoint x: 351, startPoint y: 342, endPoint x: 449, endPoint y: 339, distance: 97.8
click at [407, 343] on div "1 x Entrega - avulso" at bounding box center [484, 340] width 339 height 18
click at [450, 339] on div "1 x Entrega - avulso" at bounding box center [484, 340] width 339 height 18
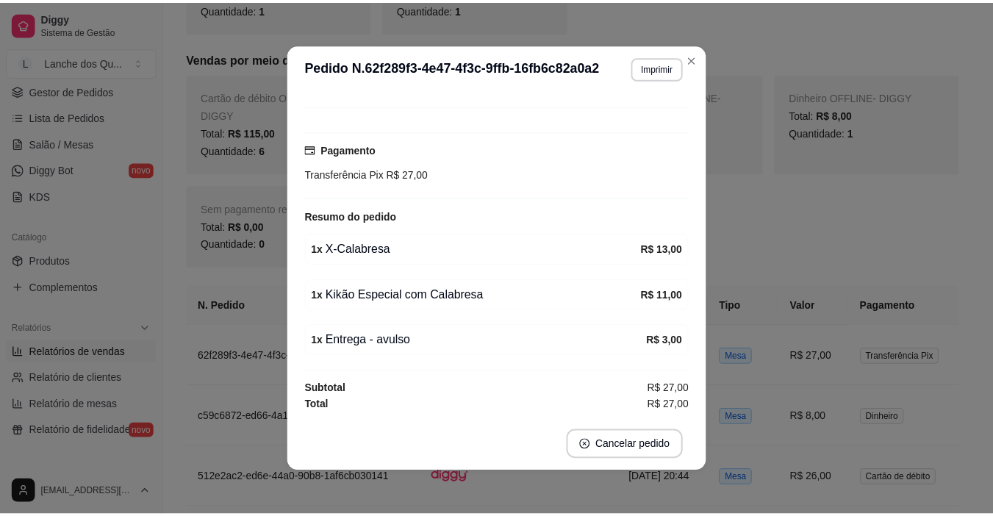
scroll to position [3, 0]
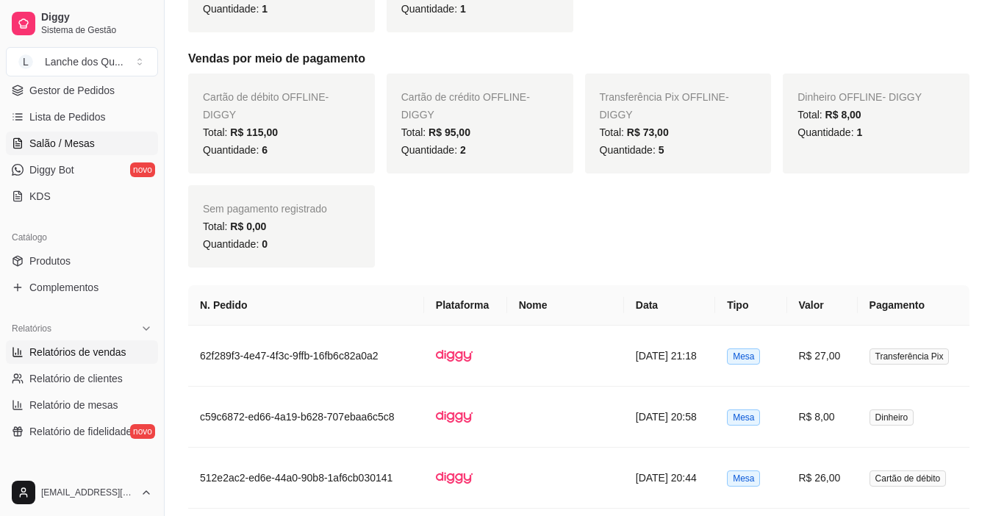
click at [57, 147] on span "Salão / Mesas" at bounding box center [61, 143] width 65 height 15
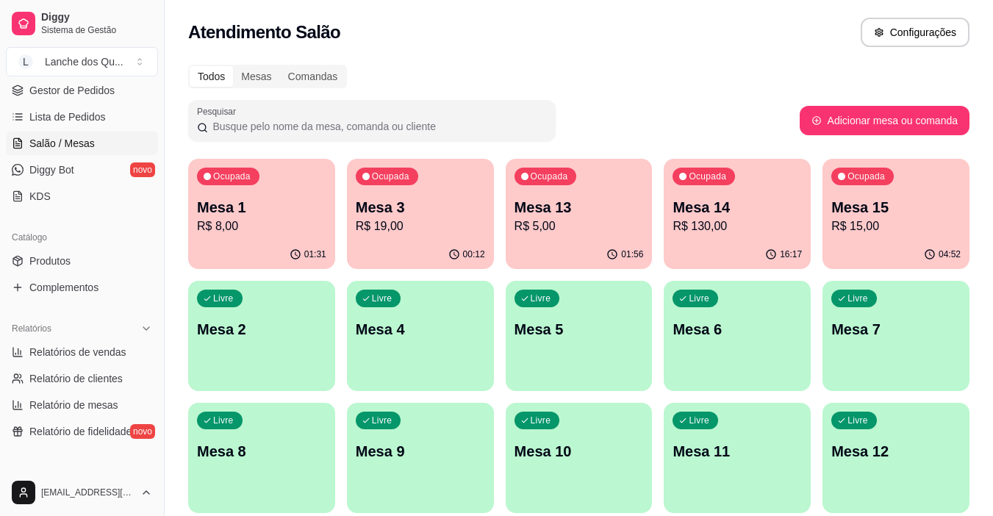
click at [384, 209] on p "Mesa 3" at bounding box center [420, 207] width 129 height 21
click at [239, 209] on p "Mesa 1" at bounding box center [261, 207] width 129 height 21
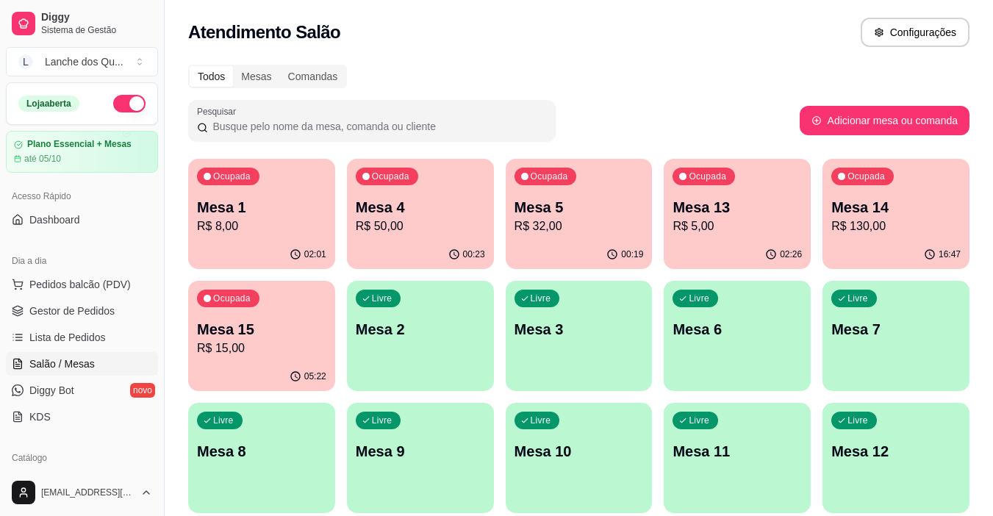
click at [419, 220] on p "R$ 50,00" at bounding box center [420, 227] width 129 height 18
click at [68, 308] on span "Gestor de Pedidos" at bounding box center [71, 311] width 85 height 15
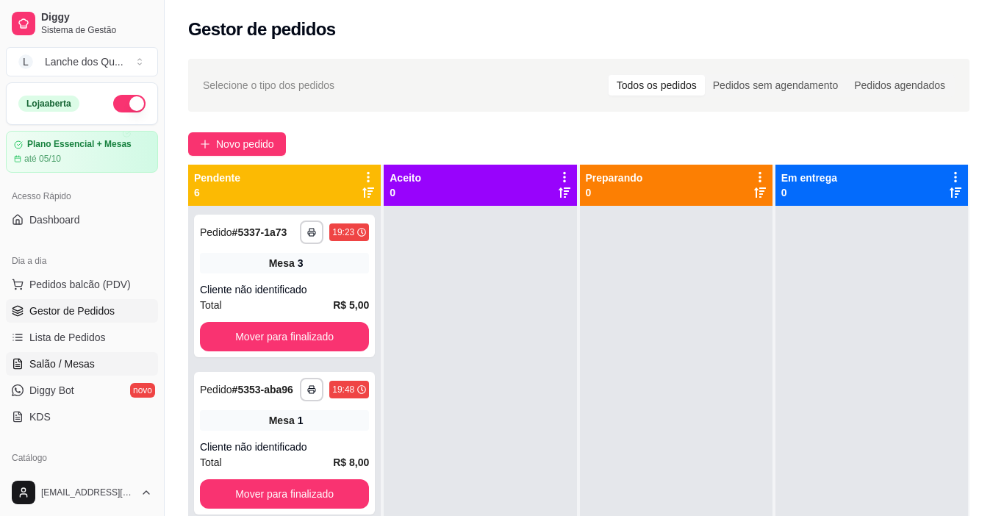
click at [56, 367] on span "Salão / Mesas" at bounding box center [61, 363] width 65 height 15
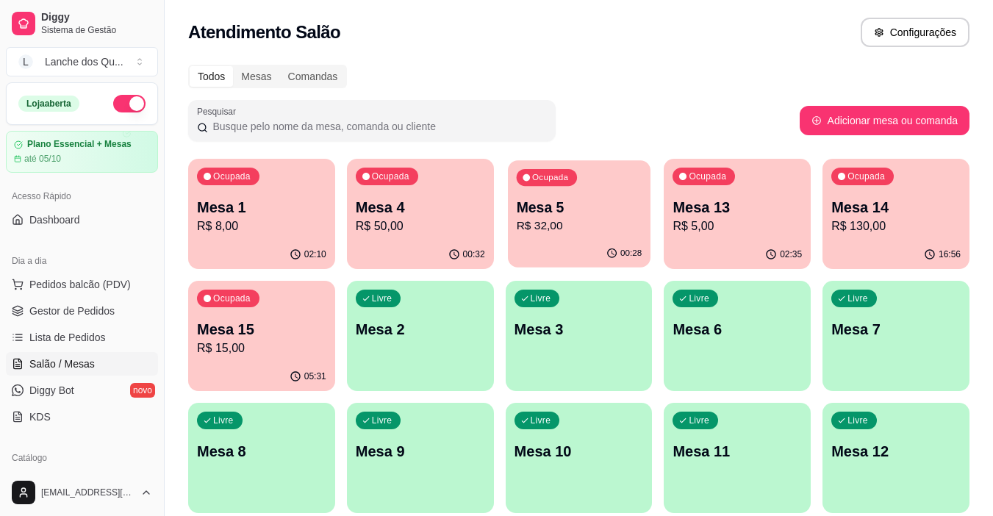
click at [569, 215] on p "Mesa 5" at bounding box center [579, 208] width 126 height 20
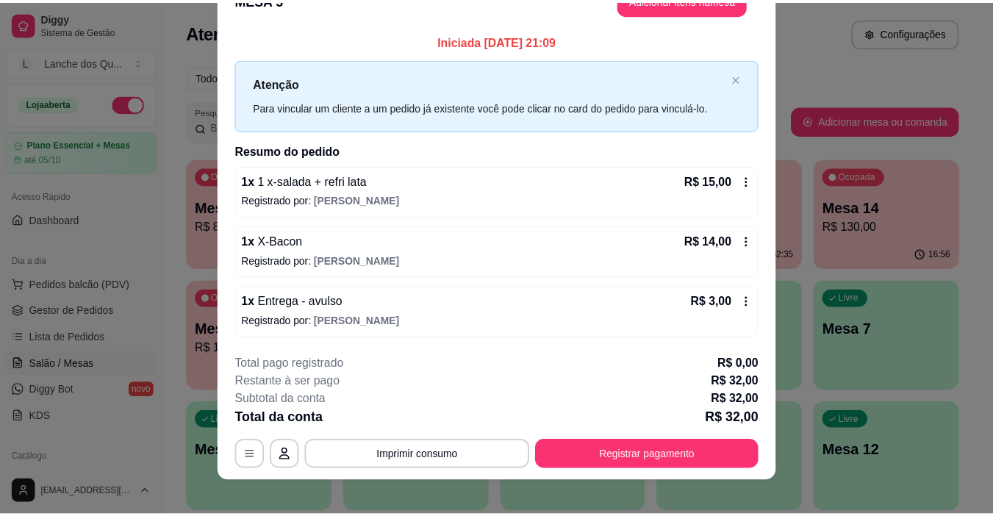
scroll to position [43, 0]
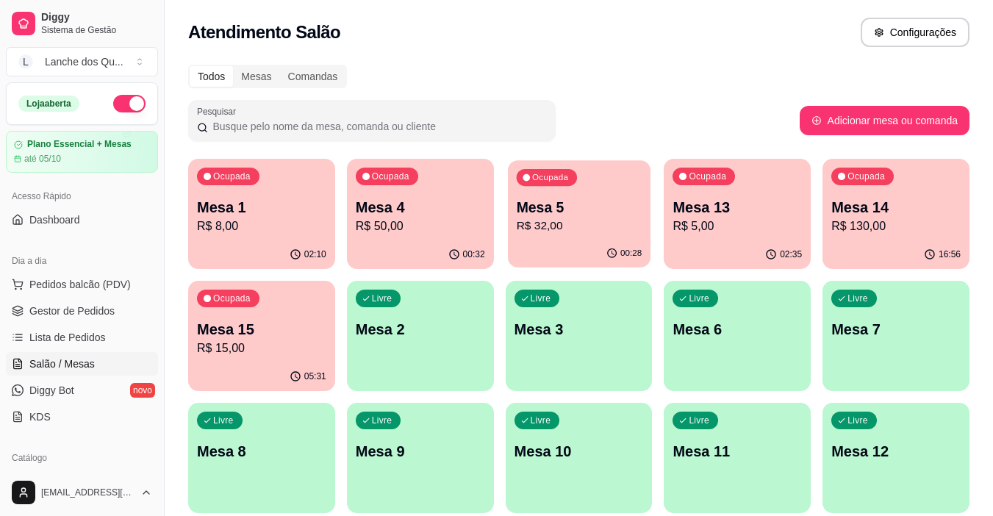
click at [587, 223] on p "R$ 32,00" at bounding box center [579, 226] width 126 height 17
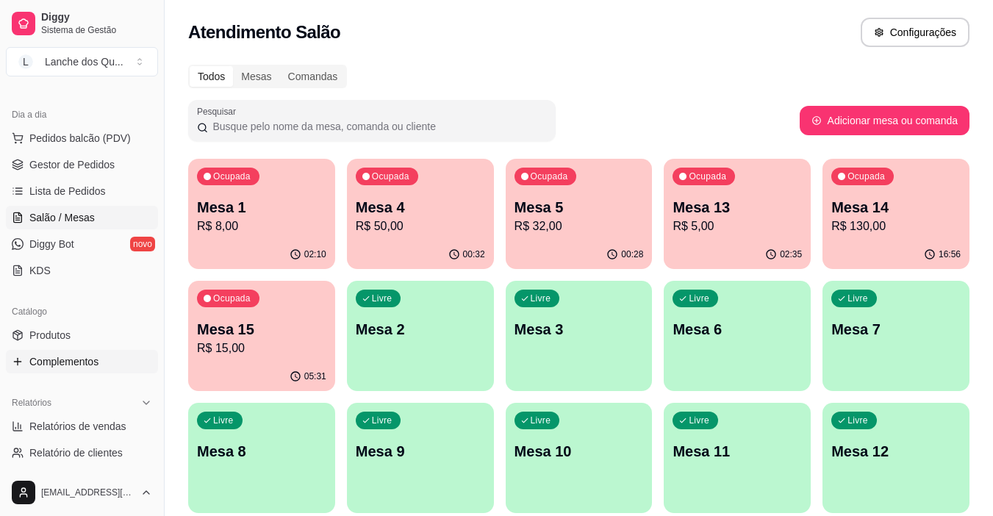
scroll to position [147, 0]
click at [99, 419] on span "Relatórios de vendas" at bounding box center [77, 425] width 97 height 15
select select "ALL"
select select "0"
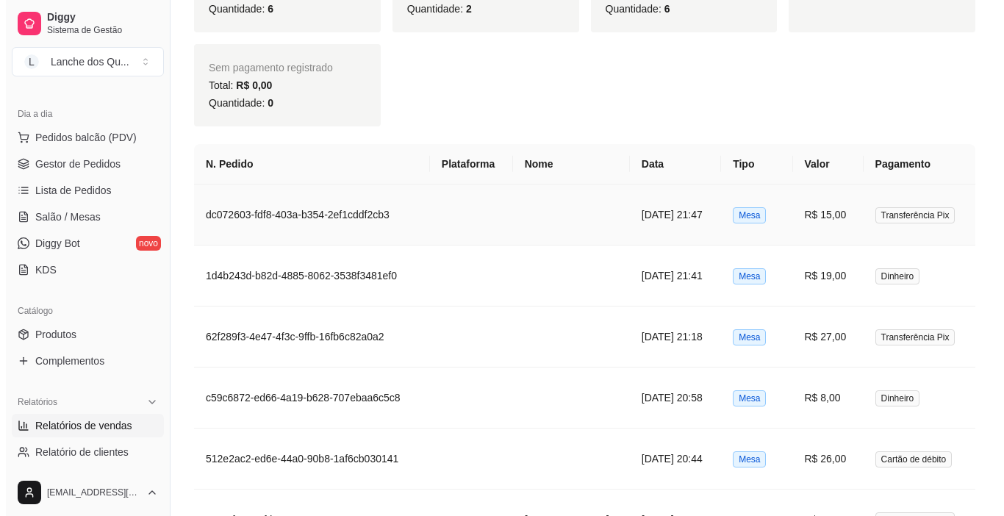
scroll to position [808, 0]
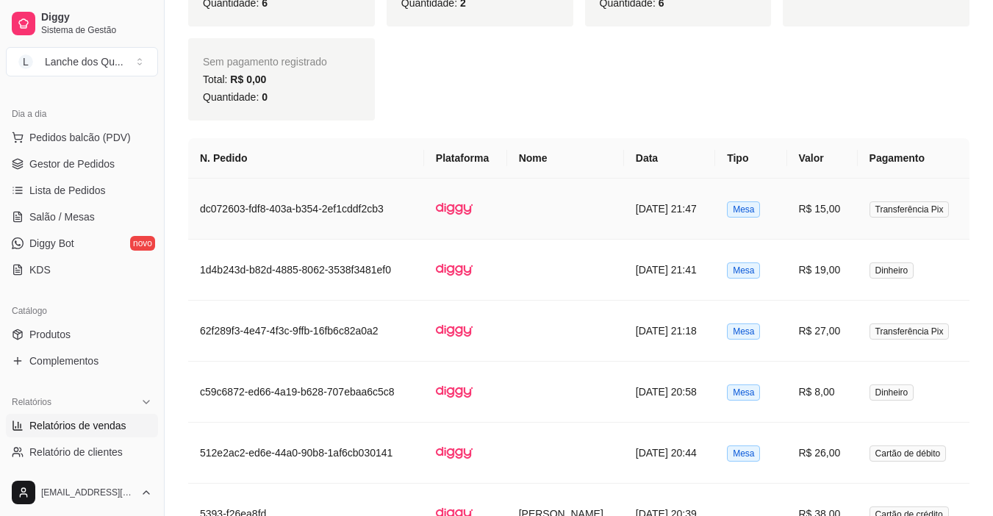
click at [805, 211] on td "R$ 15,00" at bounding box center [822, 209] width 71 height 61
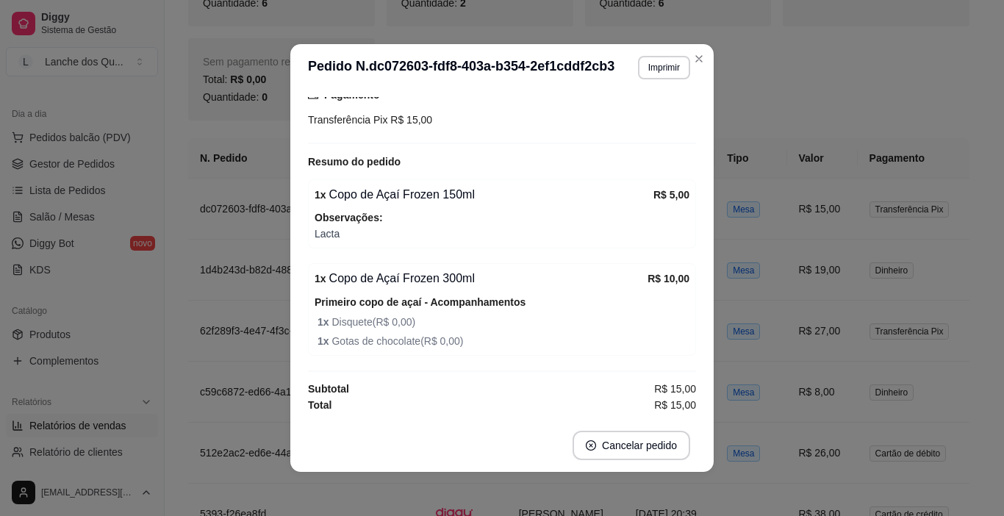
scroll to position [3, 0]
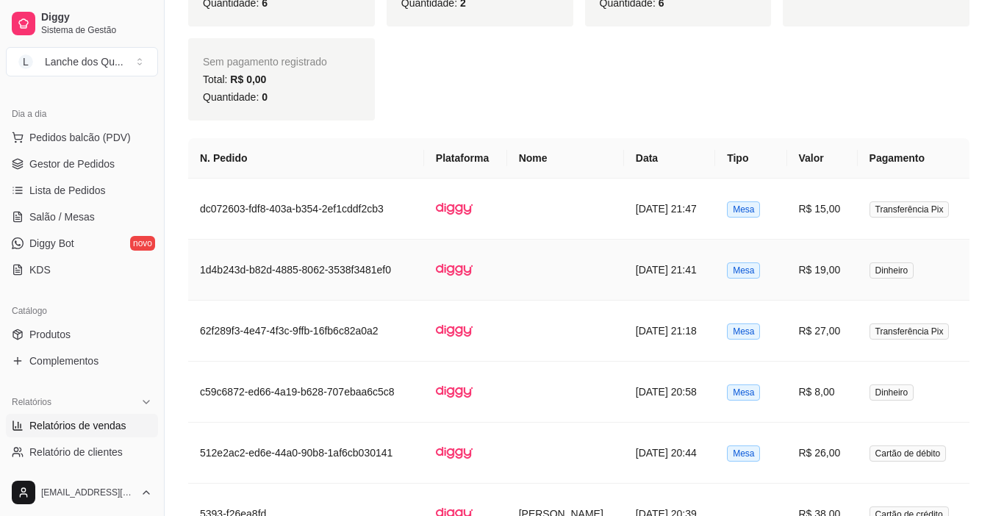
click at [817, 270] on td "R$ 19,00" at bounding box center [822, 270] width 71 height 61
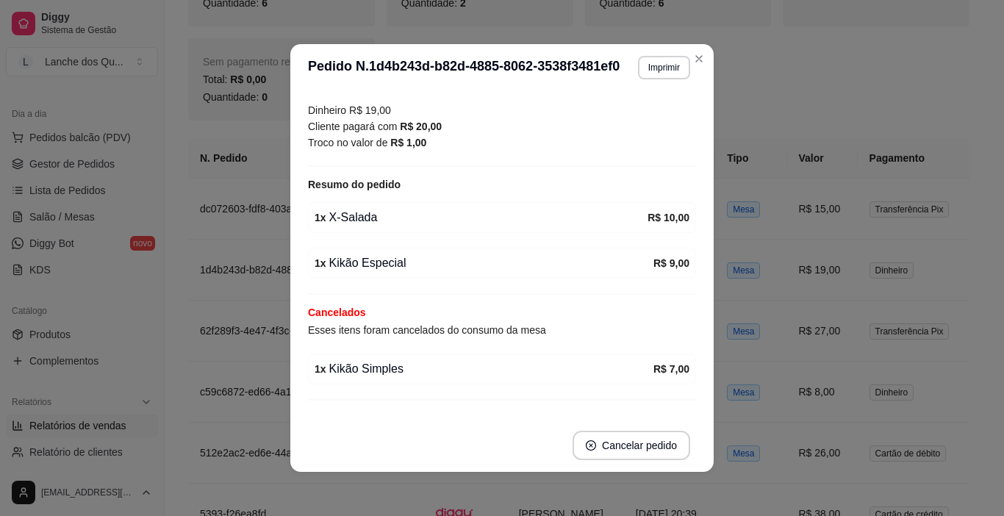
scroll to position [202, 0]
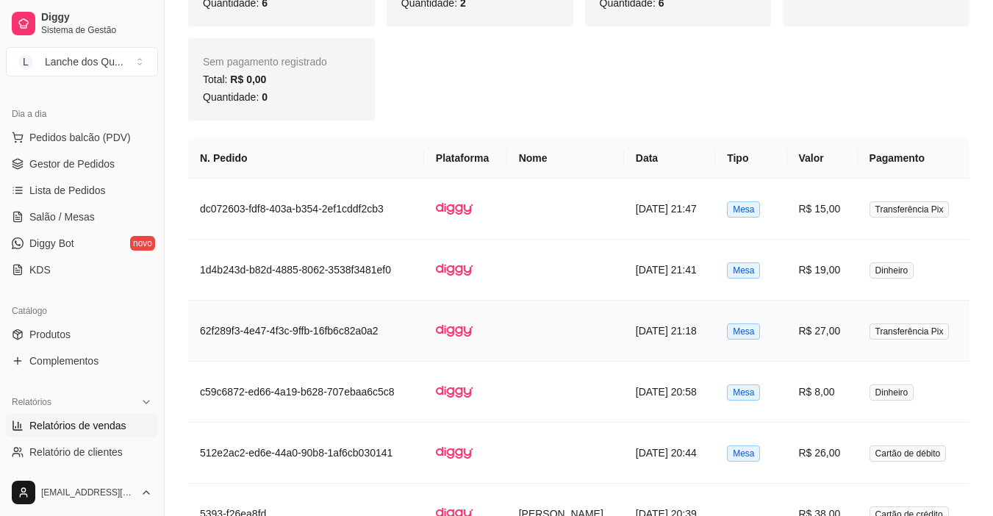
click at [837, 337] on td "R$ 27,00" at bounding box center [822, 331] width 71 height 61
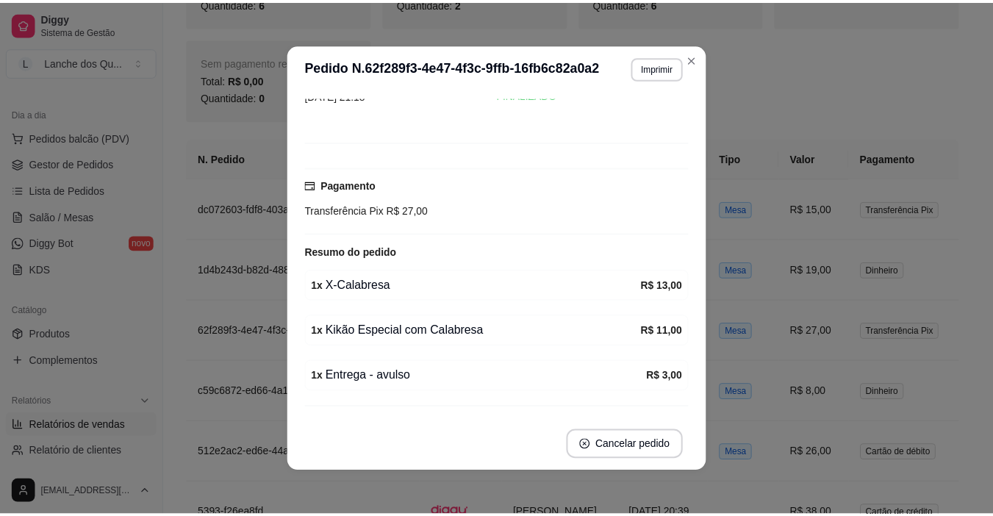
scroll to position [110, 0]
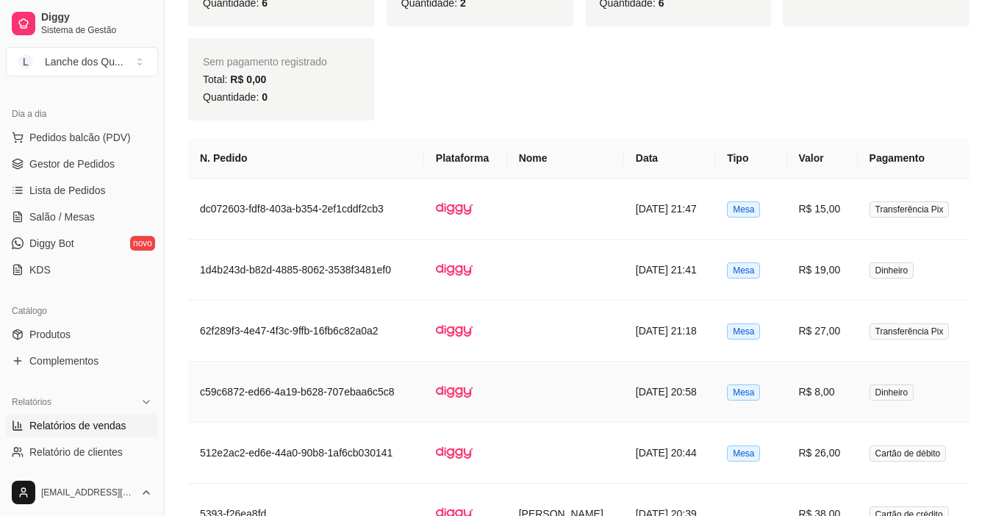
click at [822, 380] on td "R$ 8,00" at bounding box center [822, 392] width 71 height 61
click at [63, 224] on link "Salão / Mesas" at bounding box center [82, 217] width 152 height 24
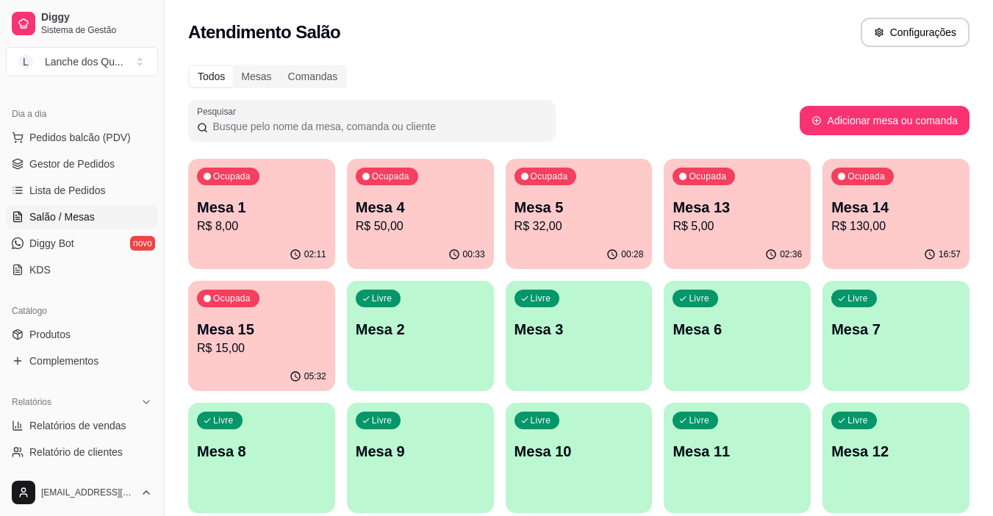
click at [274, 205] on p "Mesa 1" at bounding box center [261, 207] width 129 height 21
click at [462, 190] on div "Ocupada Mesa 4 R$ 50,00" at bounding box center [420, 199] width 143 height 79
click at [392, 222] on p "R$ 50,00" at bounding box center [420, 227] width 129 height 18
click at [558, 190] on div "Ocupada Mesa 5 R$ 32,00" at bounding box center [579, 199] width 143 height 79
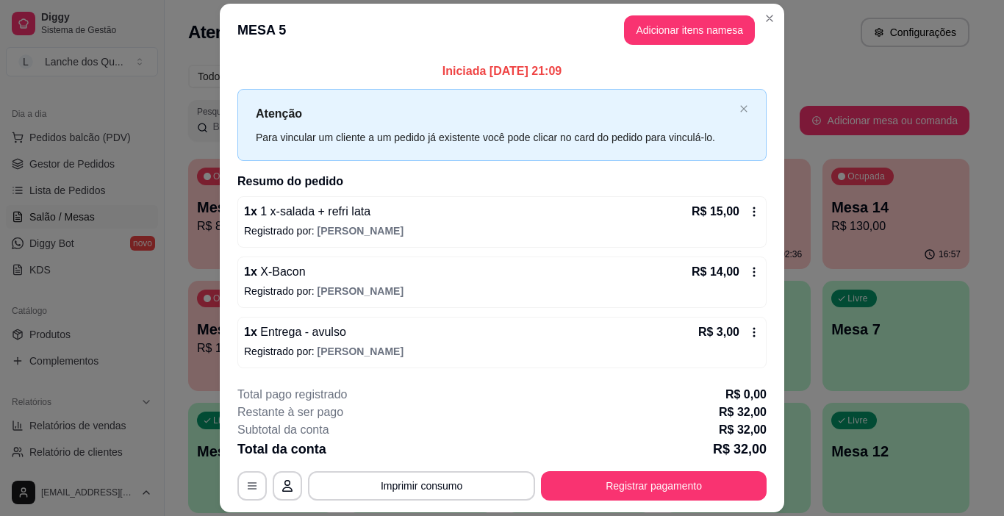
scroll to position [43, 0]
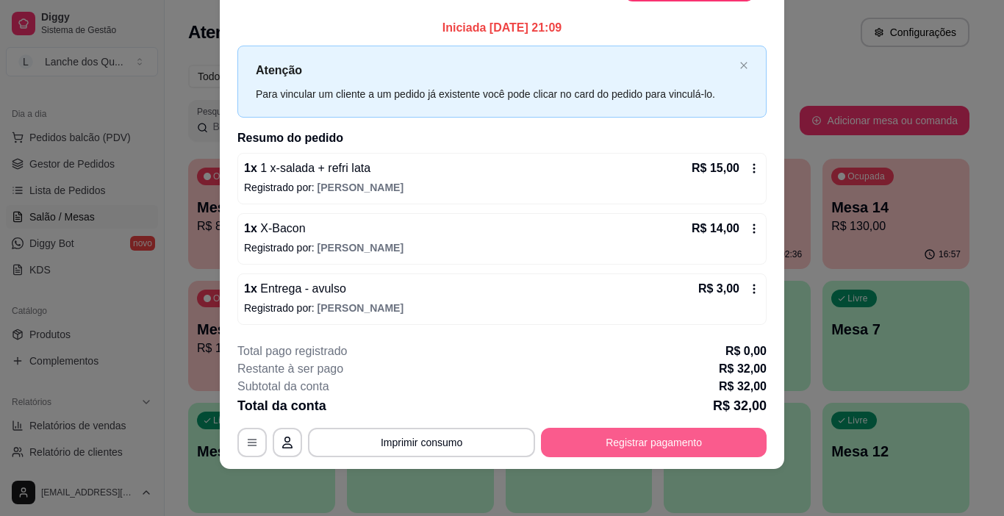
click at [620, 441] on button "Registrar pagamento" at bounding box center [654, 442] width 226 height 29
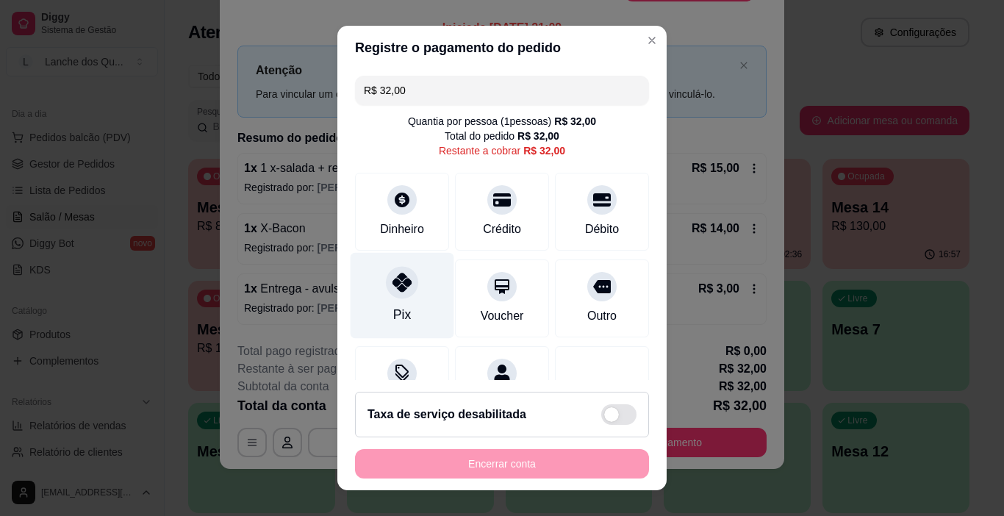
click at [412, 295] on div "Pix" at bounding box center [403, 296] width 104 height 86
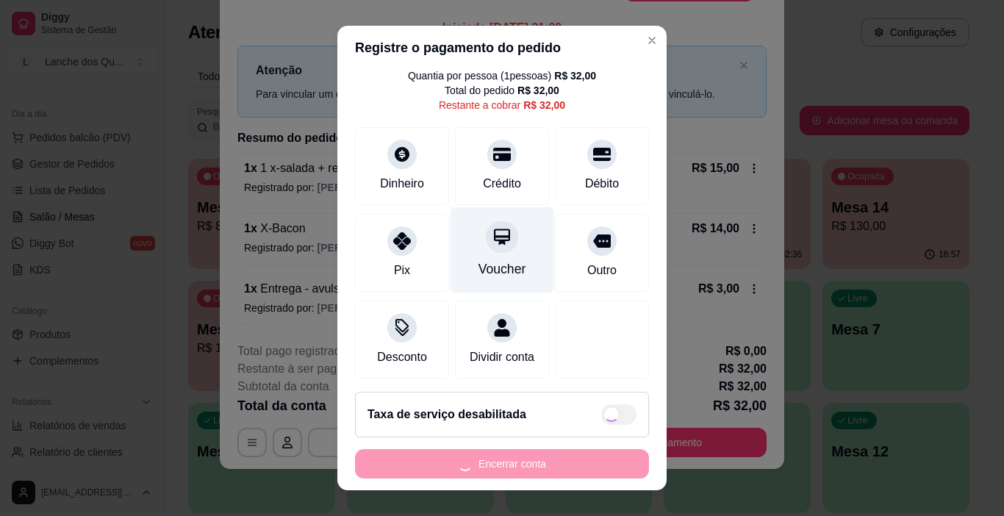
scroll to position [68, 0]
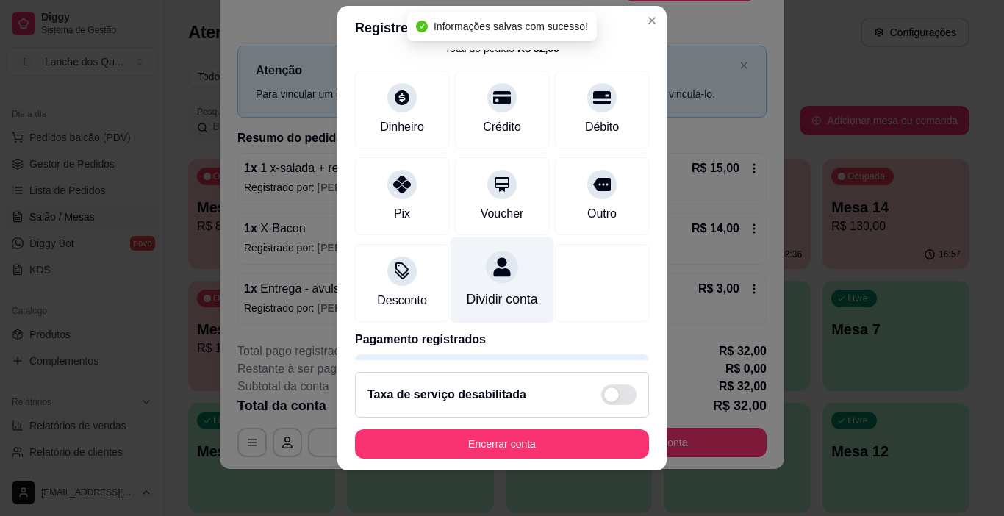
type input "R$ 0,00"
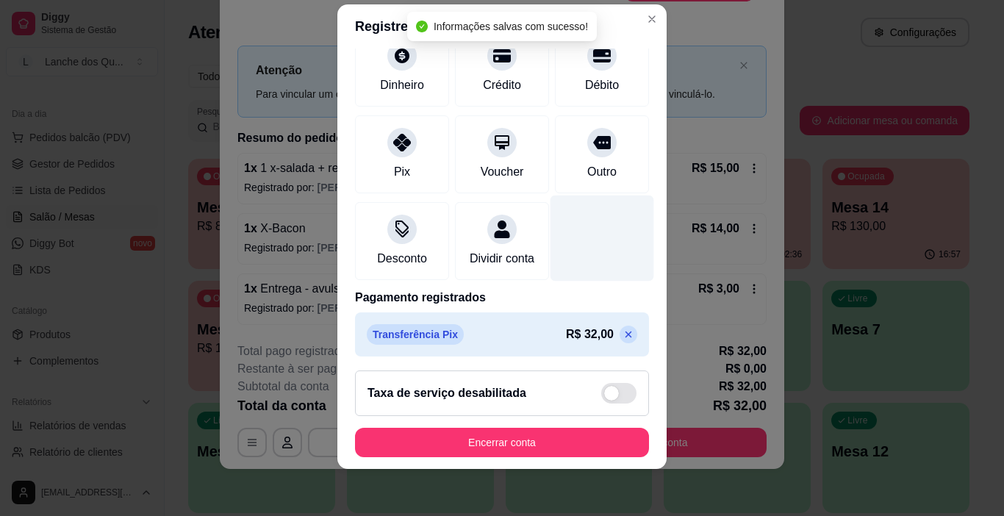
scroll to position [129, 0]
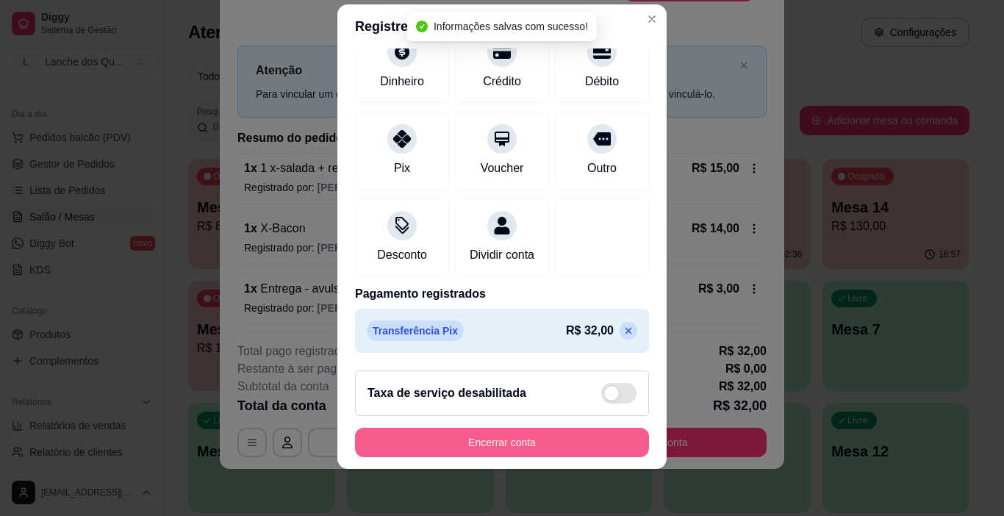
click at [558, 438] on button "Encerrar conta" at bounding box center [502, 442] width 294 height 29
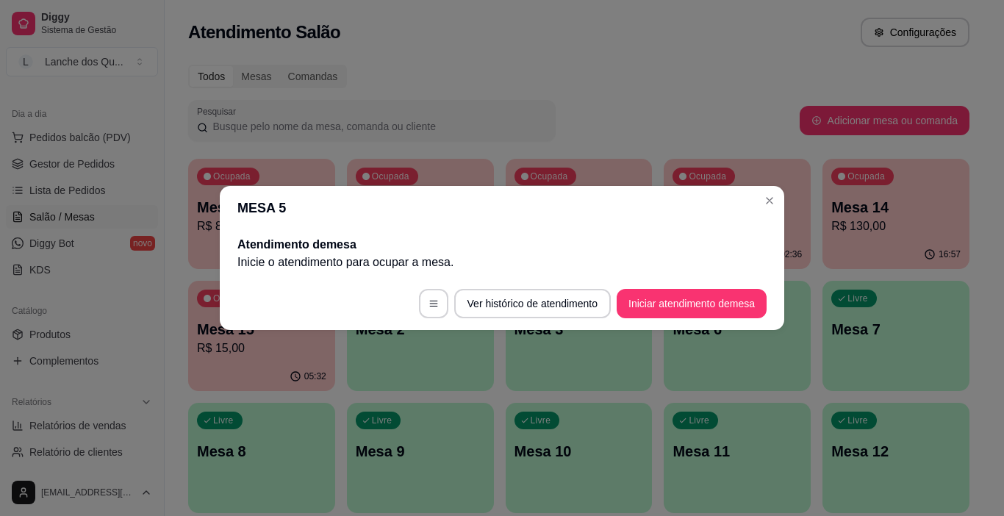
scroll to position [0, 0]
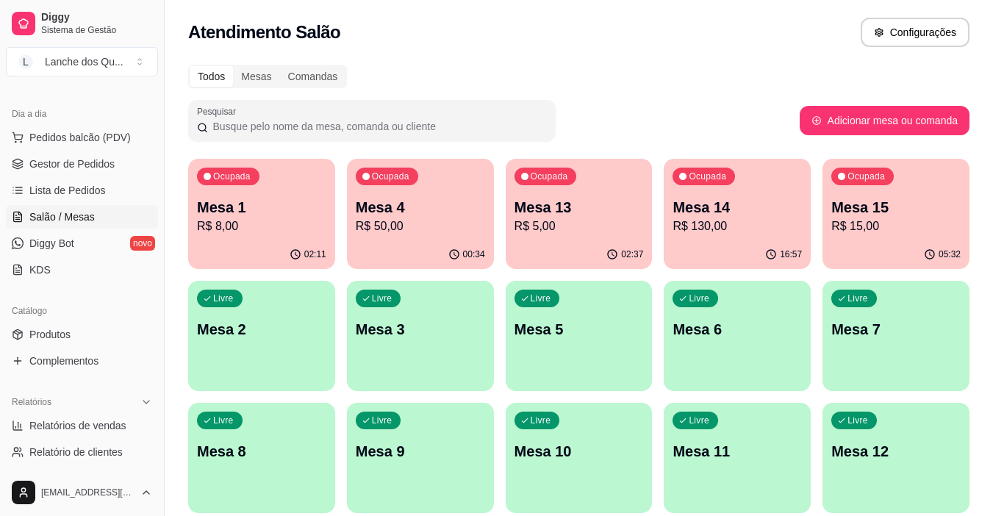
click at [458, 219] on p "R$ 50,00" at bounding box center [420, 227] width 129 height 18
click at [436, 222] on p "R$ 50,00" at bounding box center [420, 227] width 129 height 18
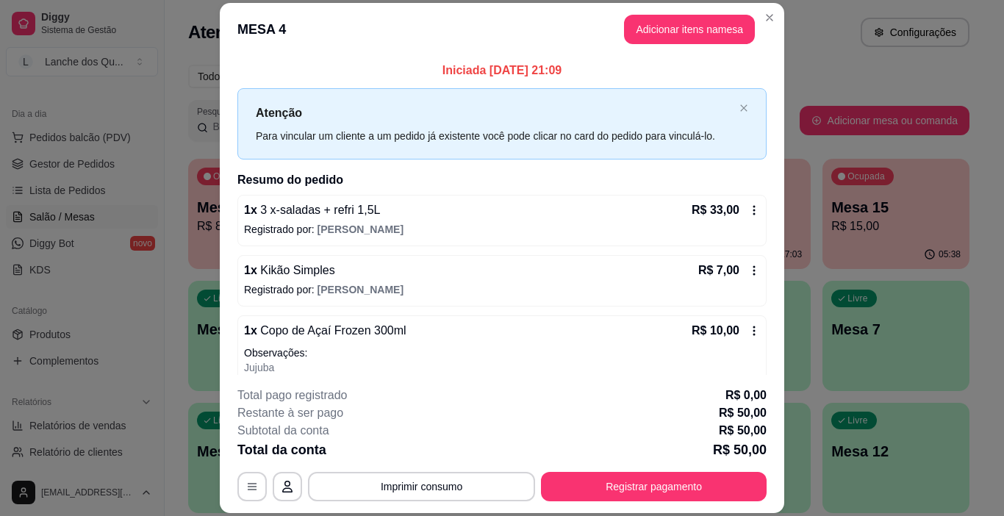
drag, startPoint x: 553, startPoint y: 66, endPoint x: 567, endPoint y: 64, distance: 14.1
click at [567, 64] on p "Iniciada 06/09/2025 às 21:09" at bounding box center [501, 71] width 529 height 18
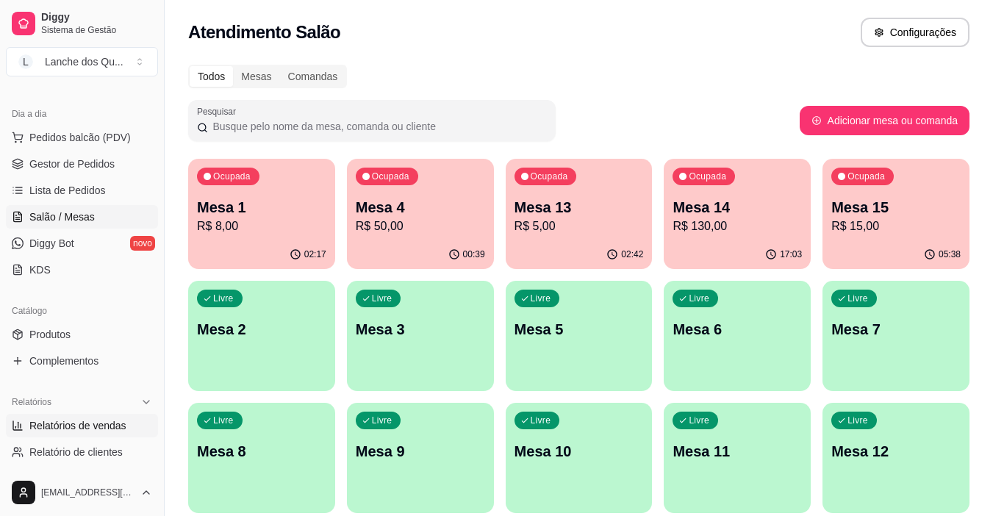
click at [61, 428] on span "Relatórios de vendas" at bounding box center [77, 425] width 97 height 15
select select "ALL"
select select "0"
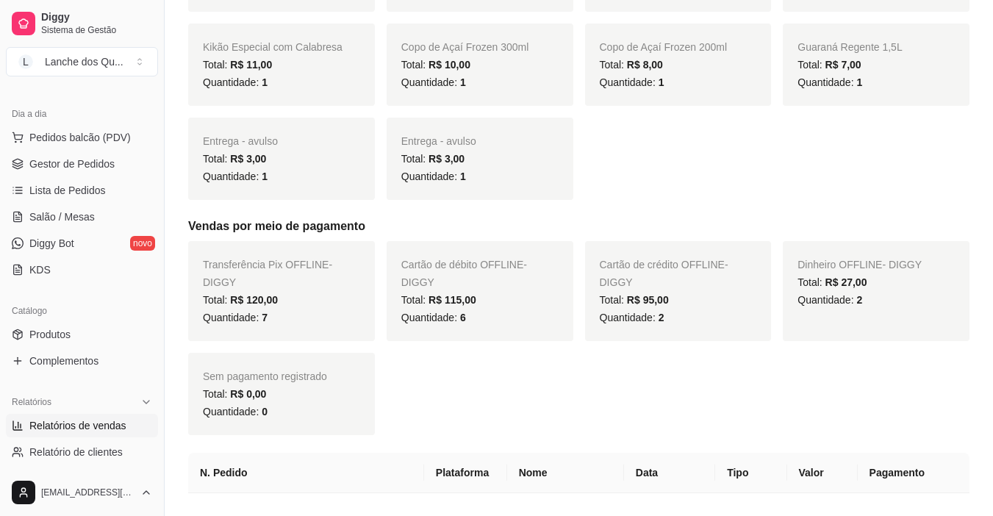
scroll to position [1029, 0]
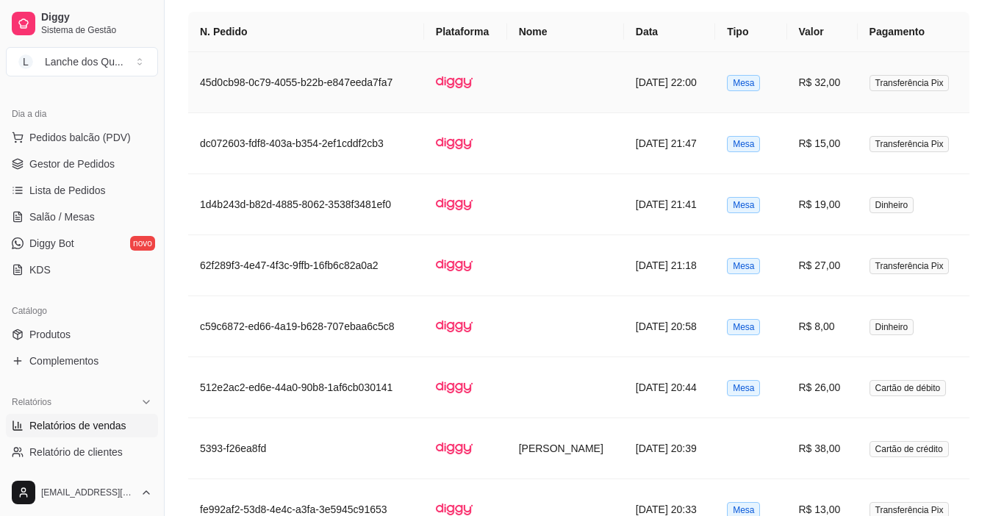
click at [815, 82] on td "R$ 32,00" at bounding box center [822, 82] width 71 height 61
click at [80, 160] on span "Gestor de Pedidos" at bounding box center [71, 164] width 85 height 15
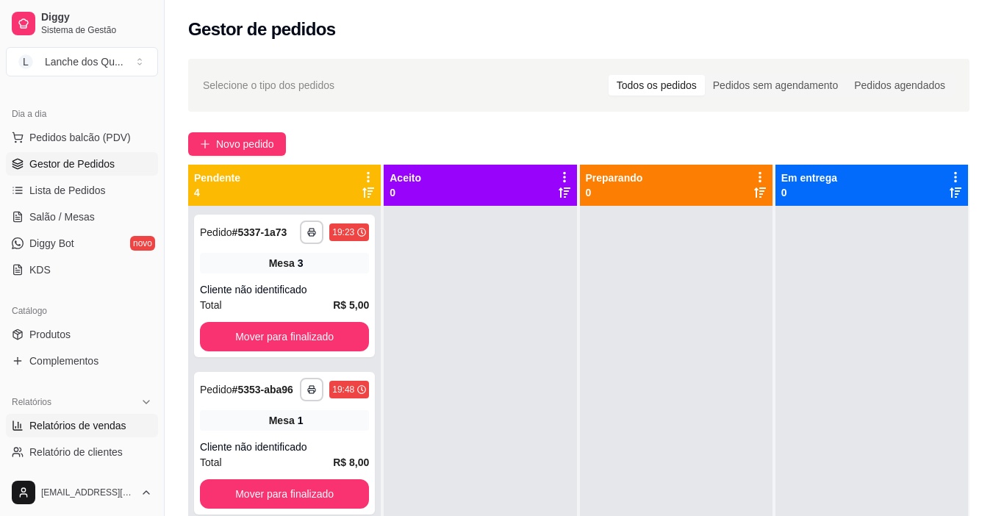
drag, startPoint x: 79, startPoint y: 428, endPoint x: 87, endPoint y: 422, distance: 10.0
click at [79, 428] on span "Relatórios de vendas" at bounding box center [77, 425] width 97 height 15
select select "ALL"
select select "0"
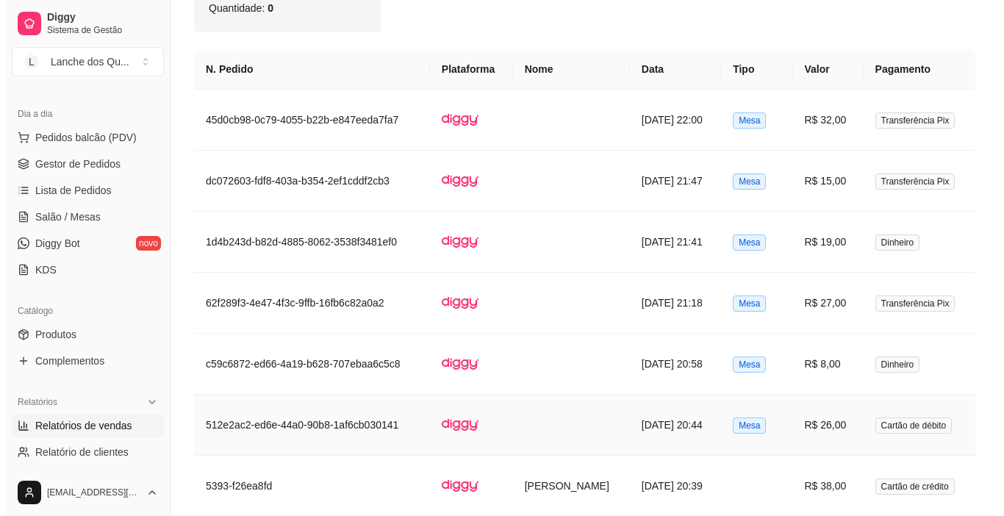
scroll to position [882, 0]
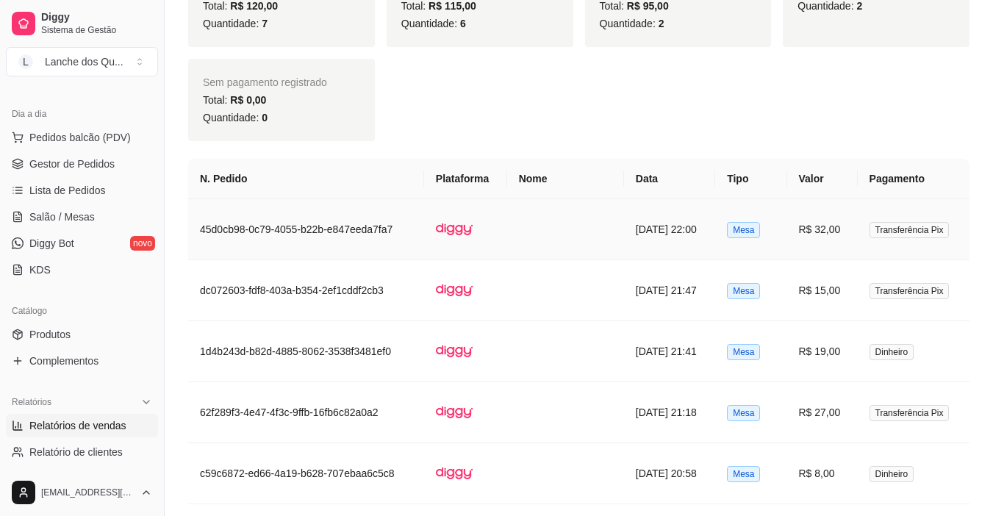
click at [849, 218] on td "R$ 32,00" at bounding box center [822, 229] width 71 height 61
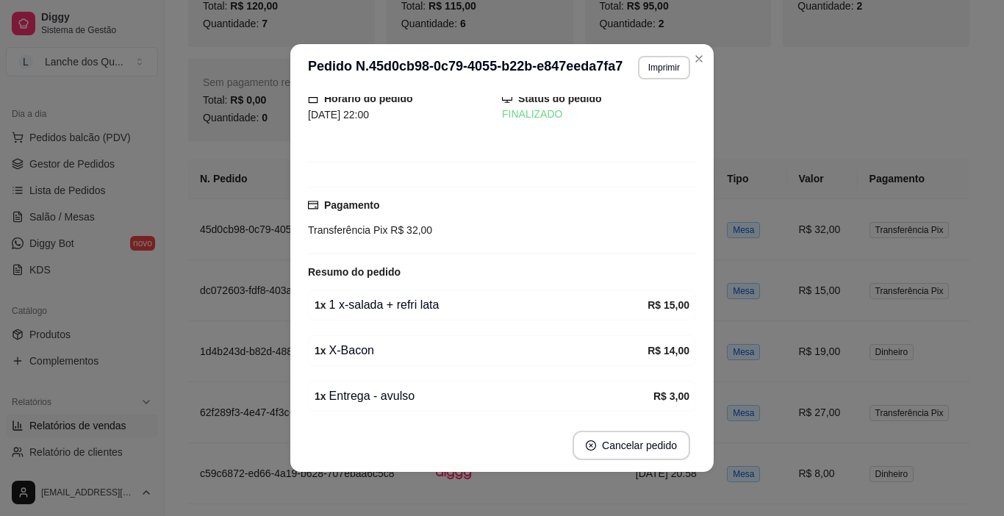
scroll to position [110, 0]
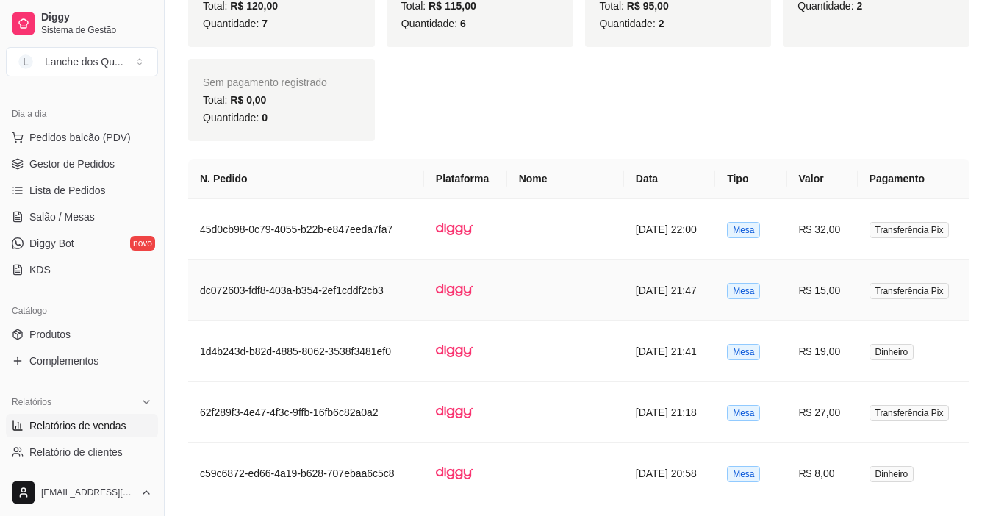
click at [840, 286] on td "R$ 15,00" at bounding box center [822, 290] width 71 height 61
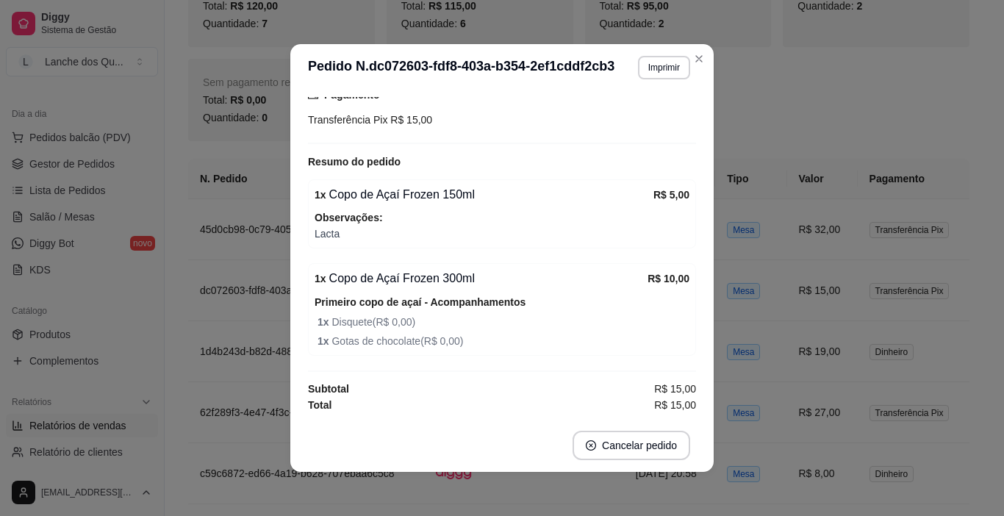
scroll to position [3, 0]
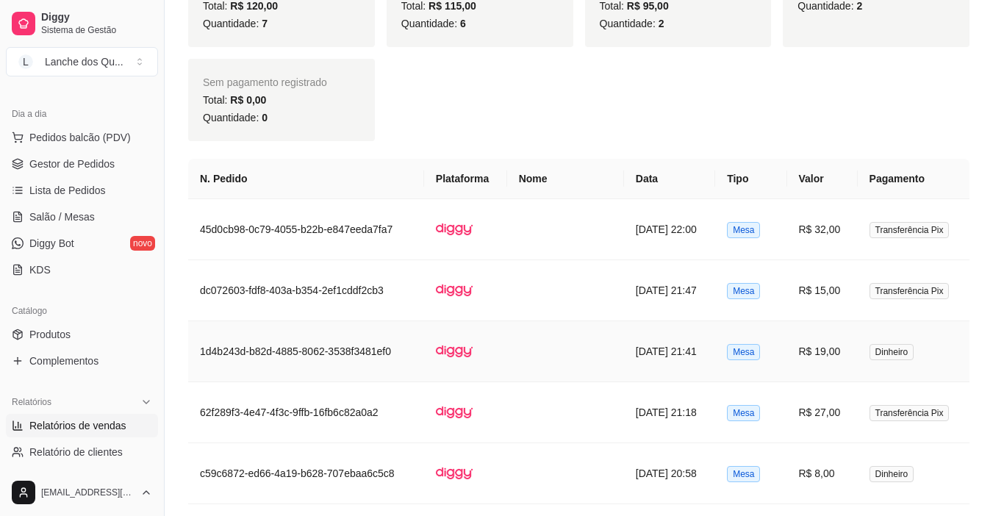
click at [827, 363] on td "R$ 19,00" at bounding box center [822, 351] width 71 height 61
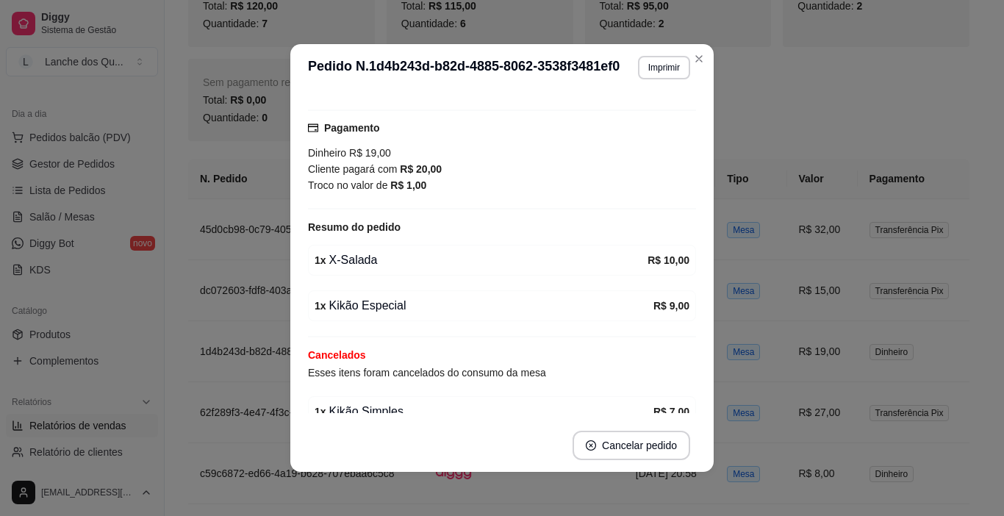
scroll to position [202, 0]
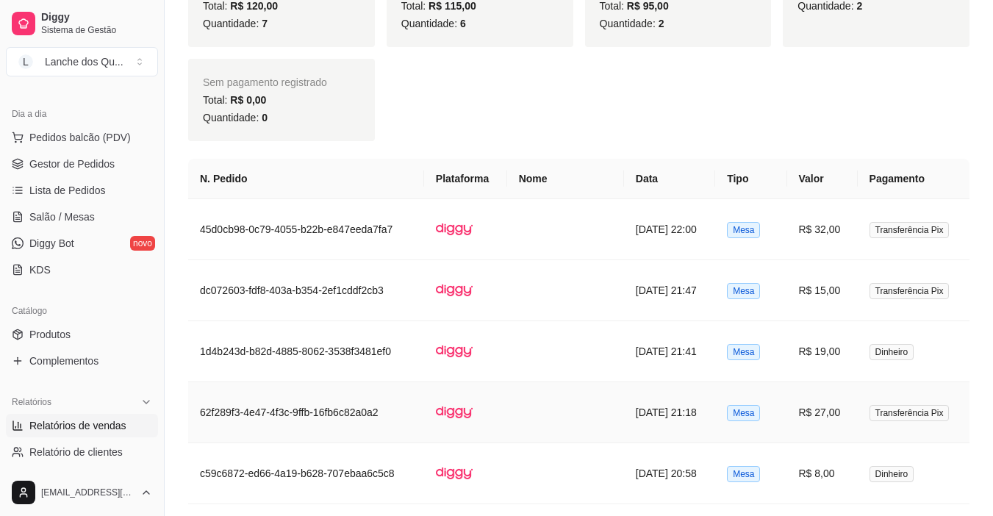
click at [837, 409] on td "R$ 27,00" at bounding box center [822, 412] width 71 height 61
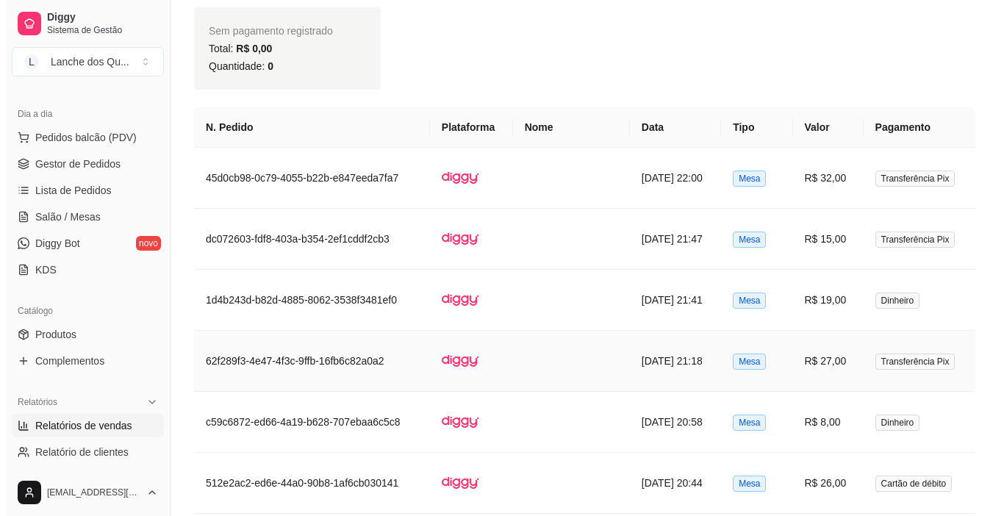
scroll to position [1029, 0]
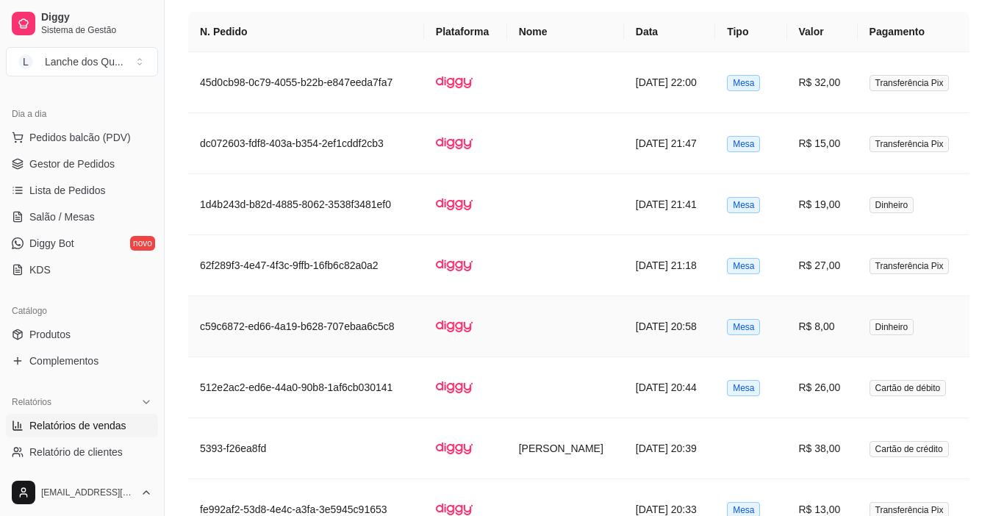
click at [844, 333] on td "R$ 8,00" at bounding box center [822, 326] width 71 height 61
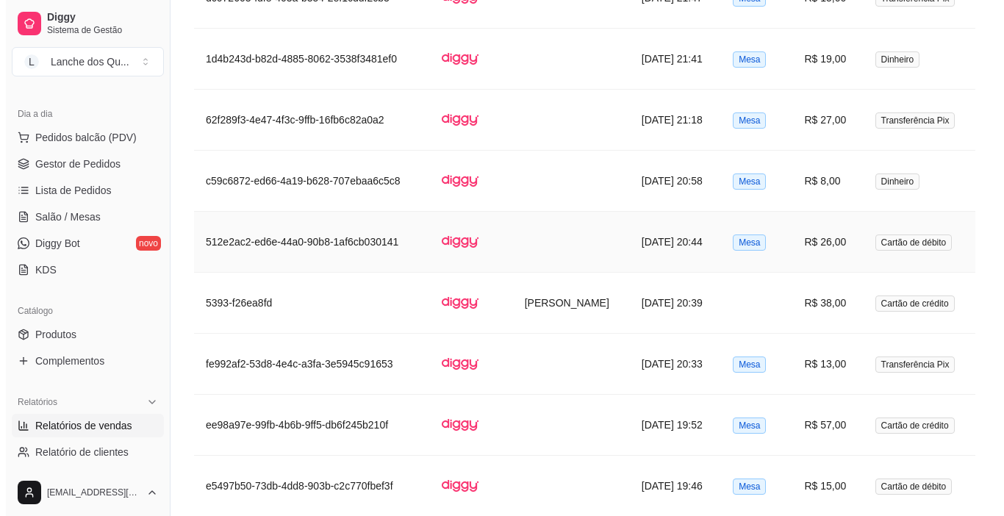
scroll to position [1176, 0]
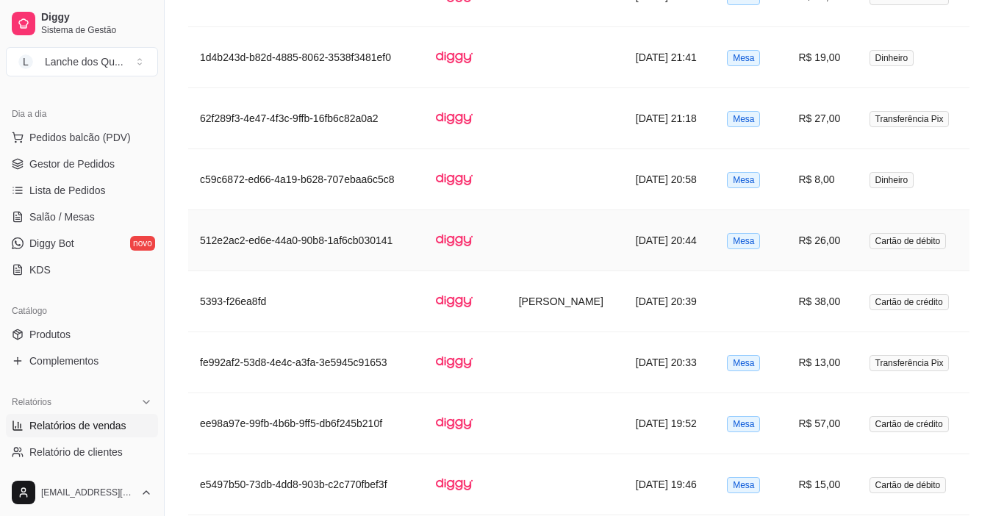
click at [831, 252] on td "R$ 26,00" at bounding box center [822, 240] width 71 height 61
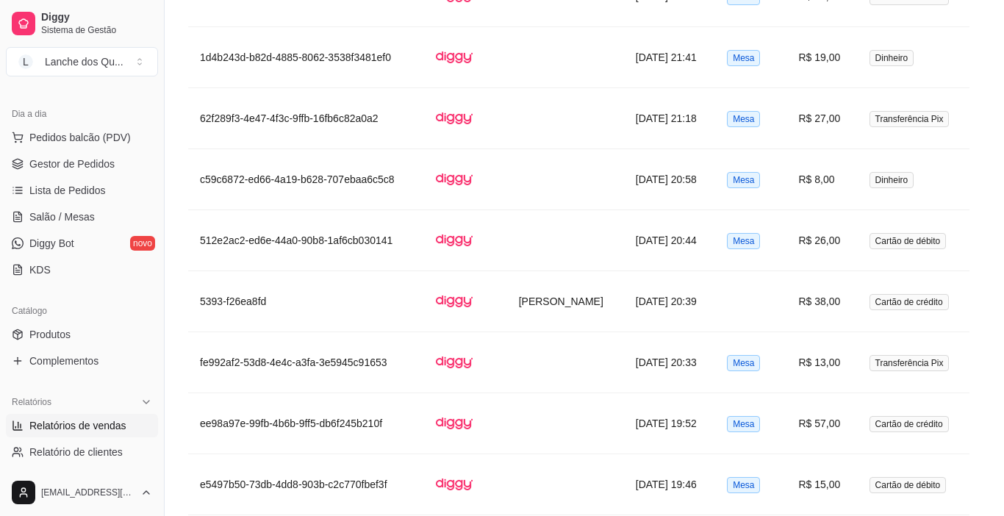
scroll to position [64, 0]
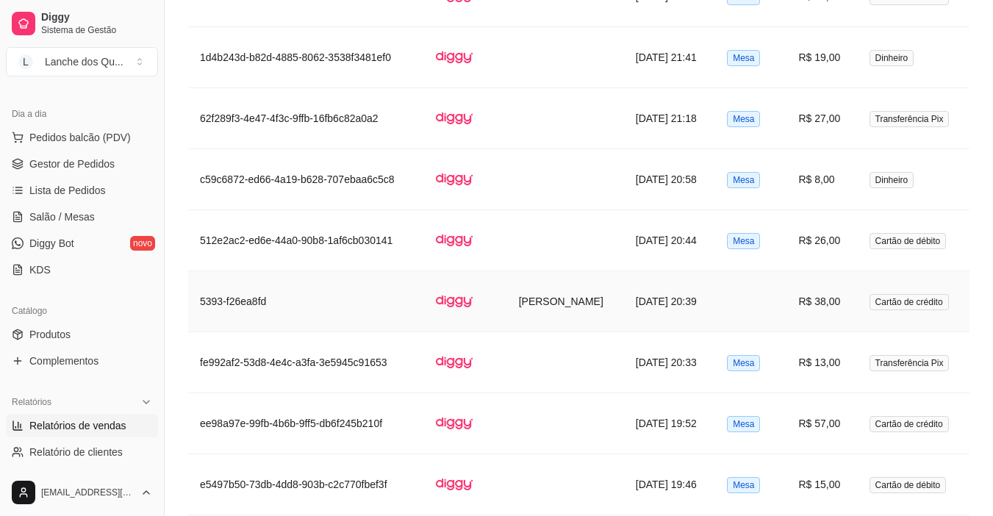
click at [841, 295] on td "R$ 38,00" at bounding box center [822, 301] width 71 height 61
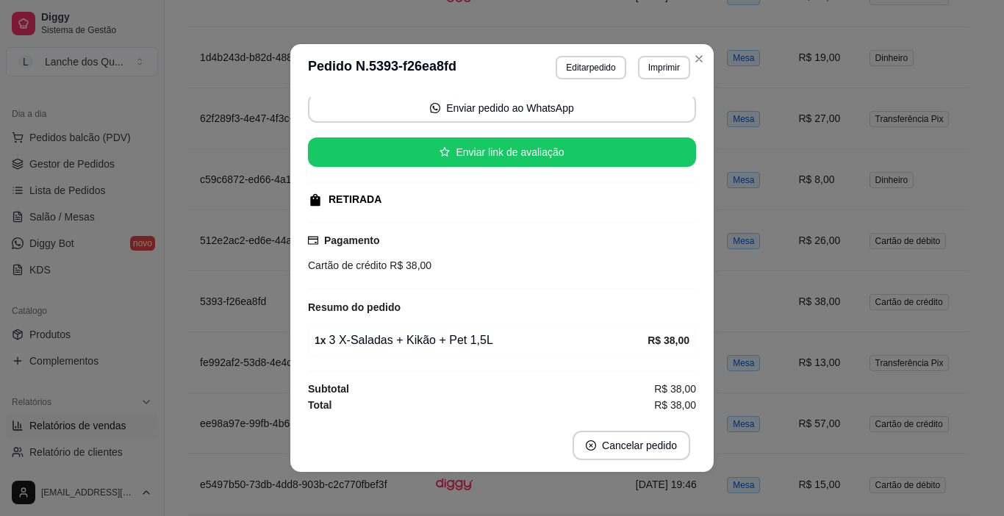
scroll to position [3, 0]
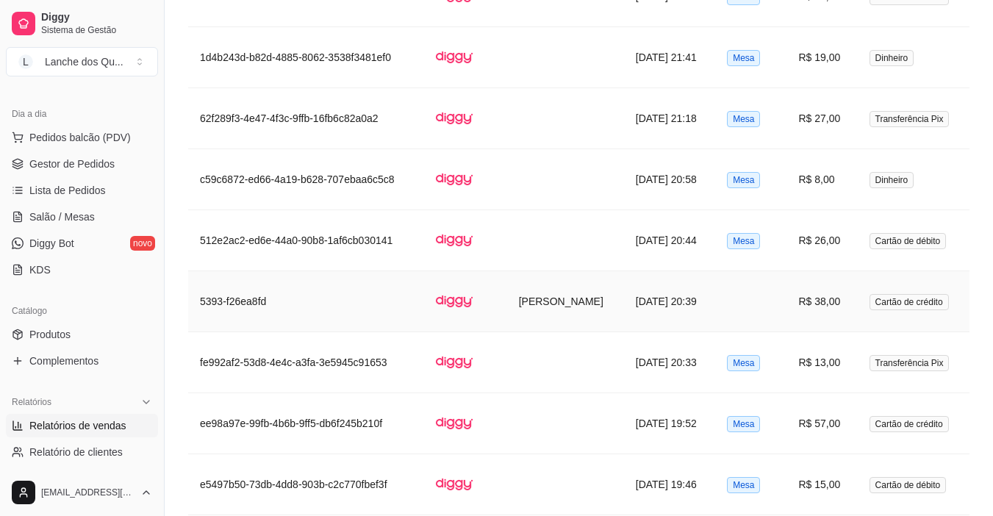
click at [820, 303] on td "R$ 38,00" at bounding box center [822, 301] width 71 height 61
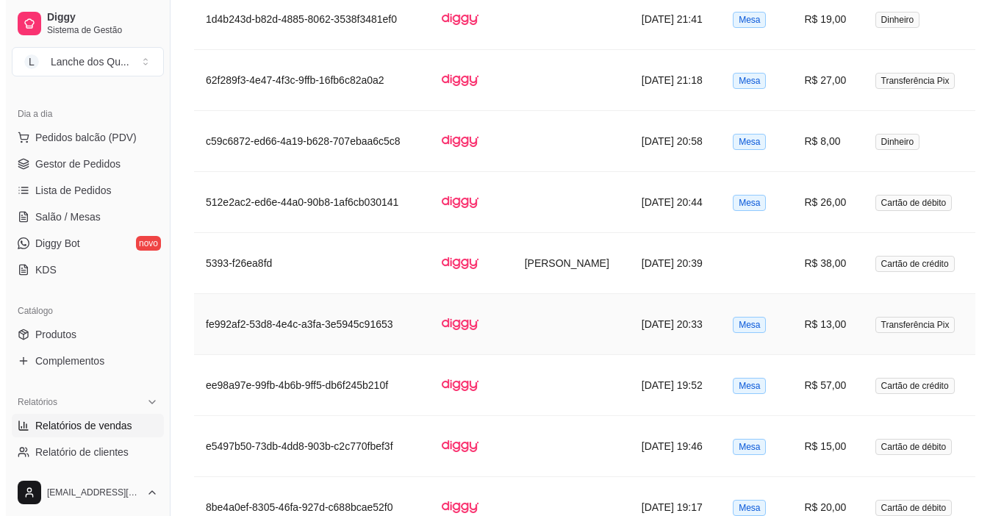
scroll to position [1249, 0]
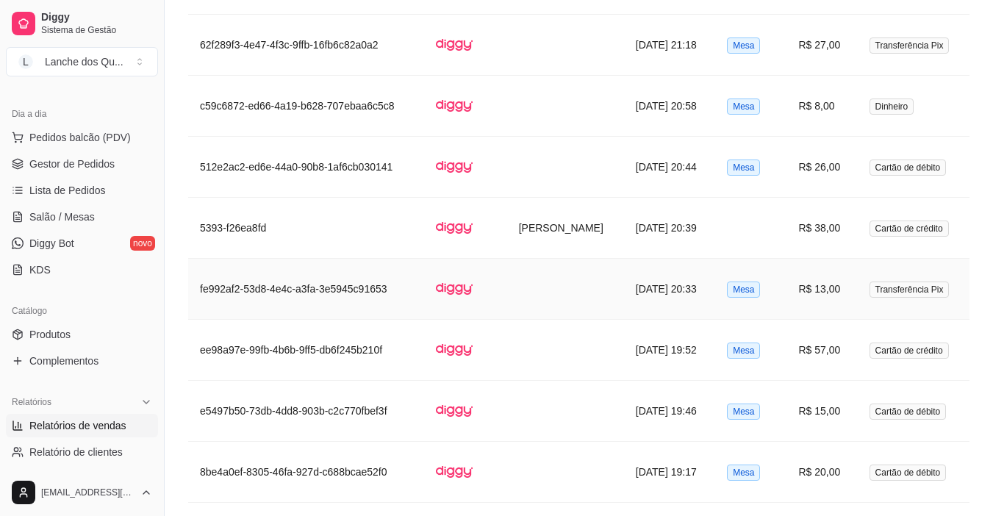
click at [810, 295] on td "R$ 13,00" at bounding box center [822, 289] width 71 height 61
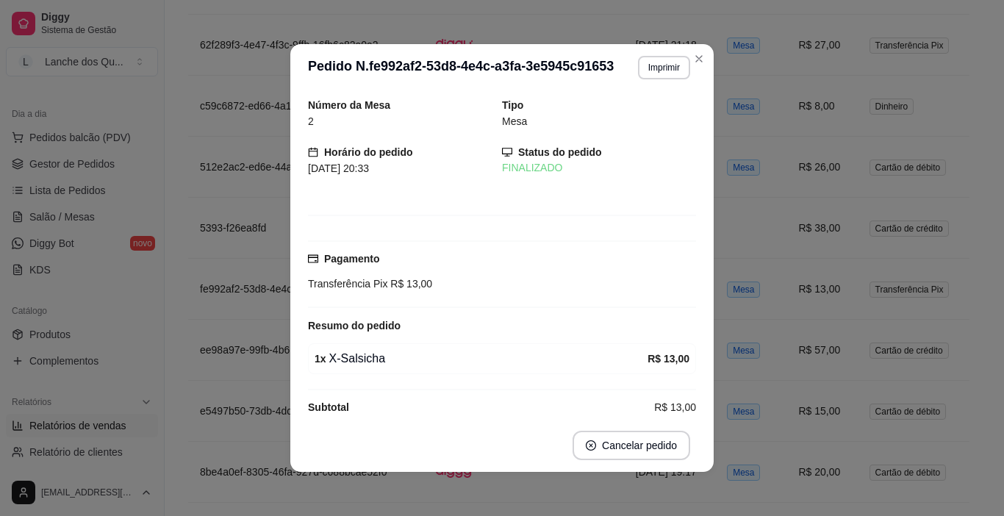
scroll to position [3, 0]
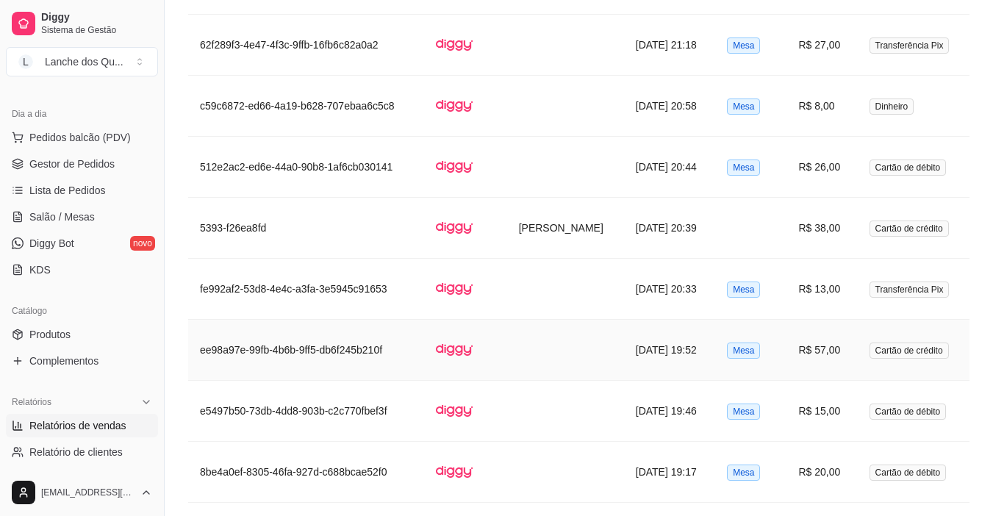
click at [800, 354] on td "R$ 57,00" at bounding box center [822, 350] width 71 height 61
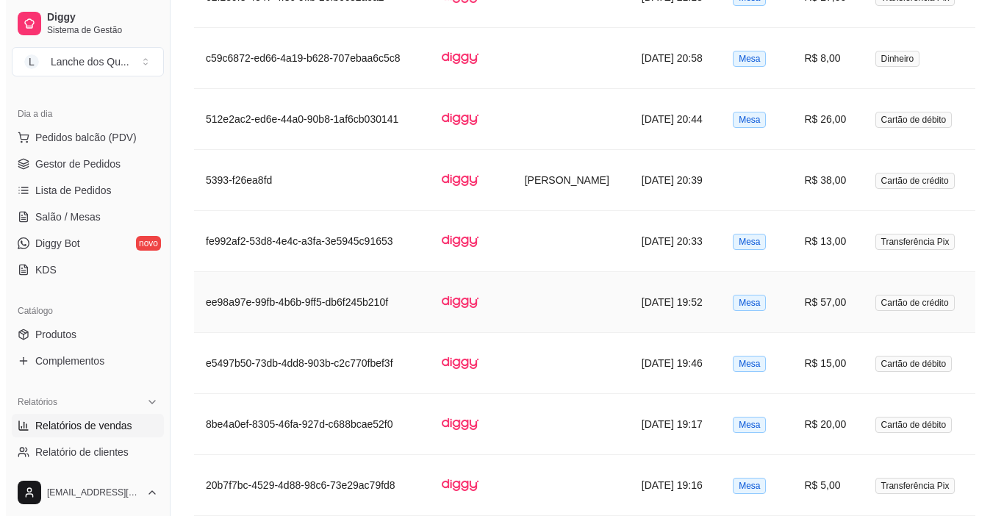
scroll to position [1323, 0]
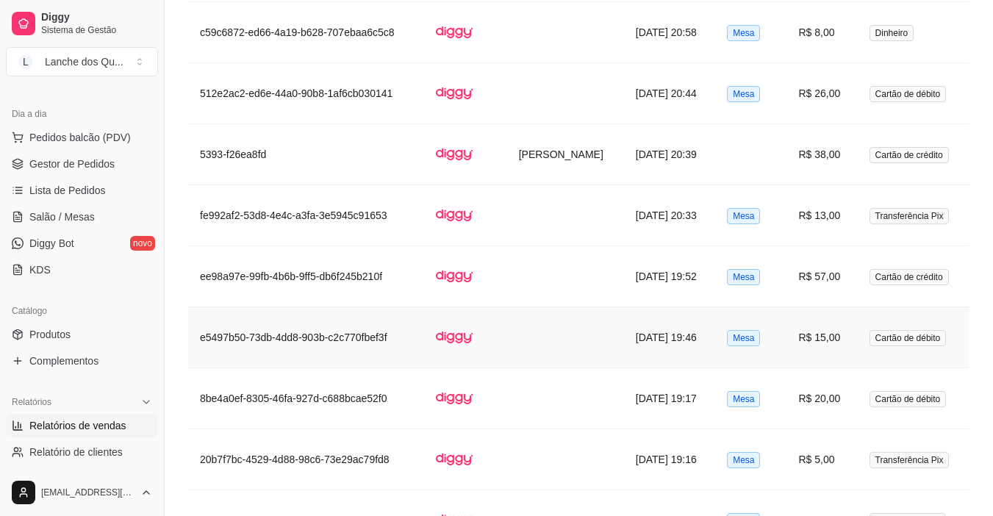
click at [810, 326] on td "R$ 15,00" at bounding box center [822, 337] width 71 height 61
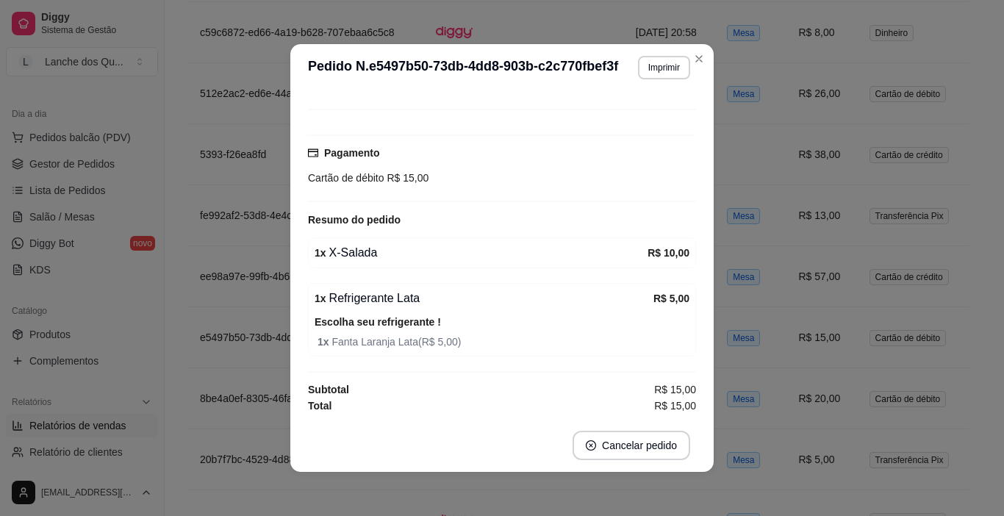
scroll to position [107, 0]
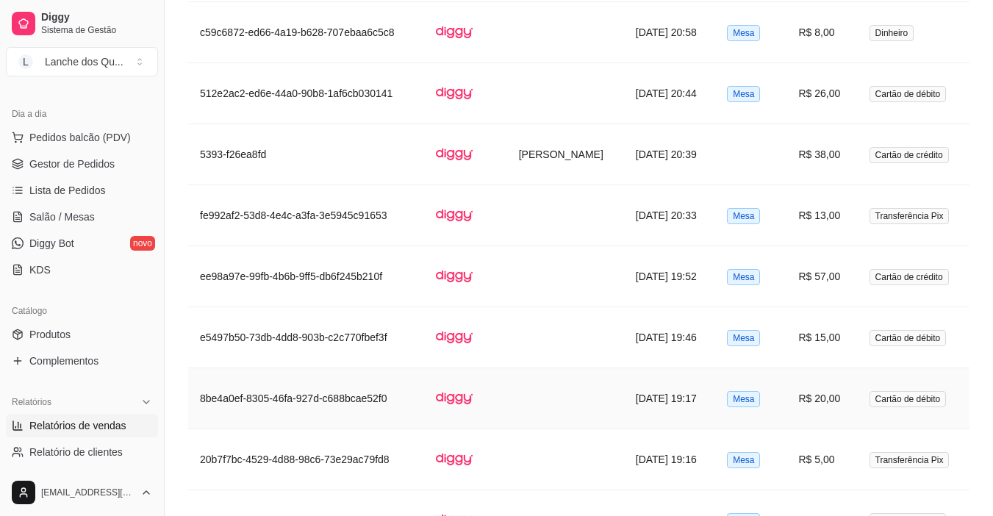
click at [825, 406] on td "R$ 20,00" at bounding box center [822, 398] width 71 height 61
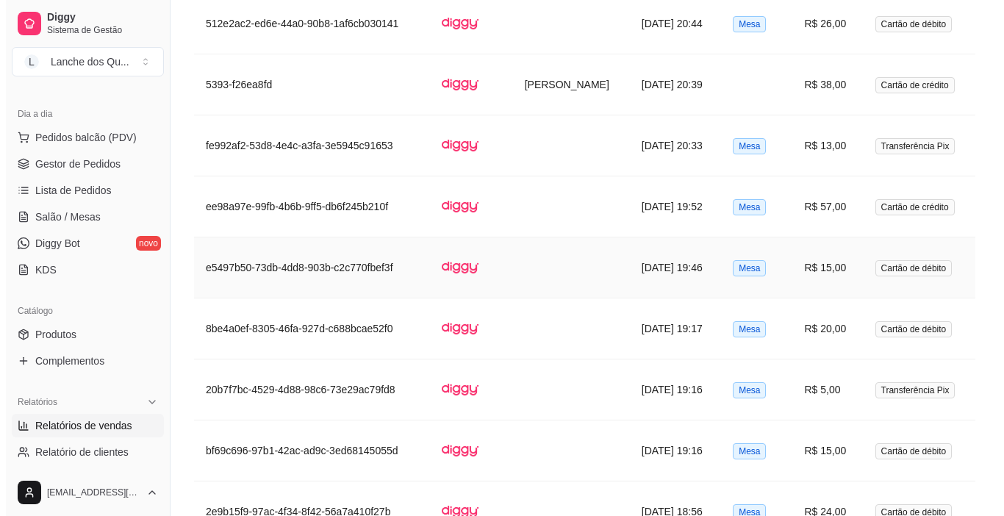
scroll to position [1470, 0]
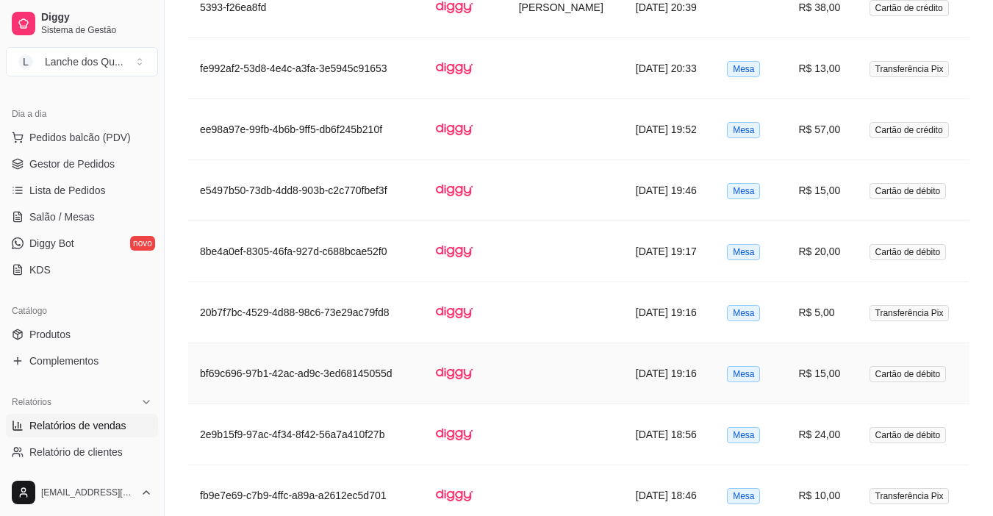
click at [833, 373] on td "R$ 15,00" at bounding box center [822, 373] width 71 height 61
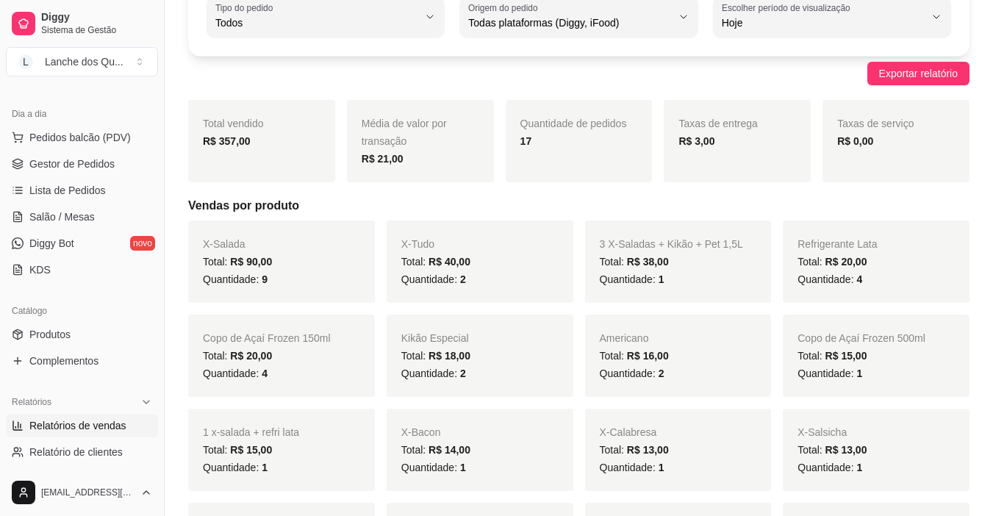
scroll to position [18, 0]
